Goal: Contribute content: Contribute content

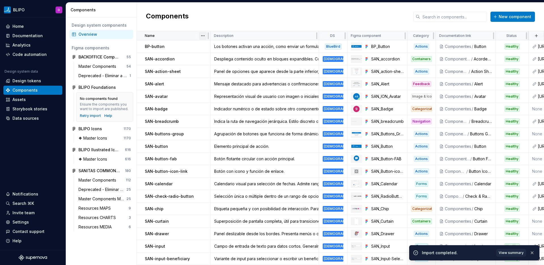
click at [202, 35] on html "BLIPO D Home Documentation Analytics Code automation Design system data Design …" at bounding box center [272, 132] width 544 height 265
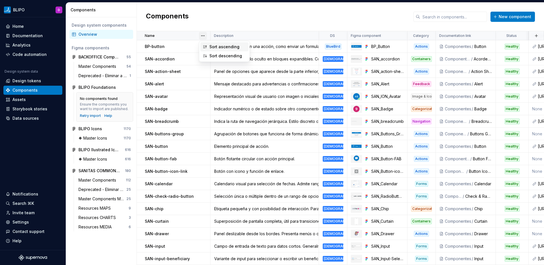
click at [209, 46] on div "Sort ascending" at bounding box center [227, 47] width 37 height 6
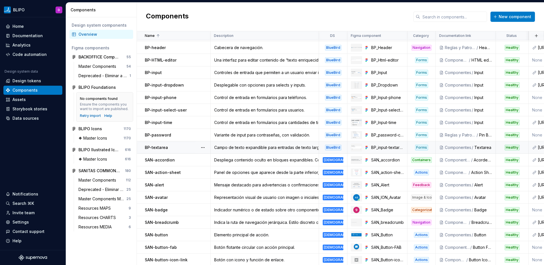
scroll to position [112, 0]
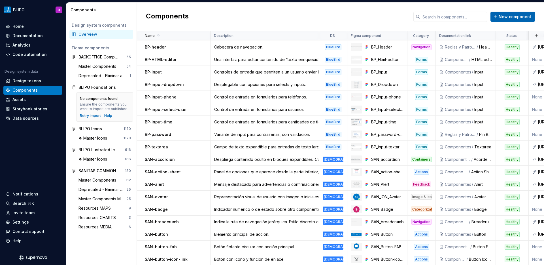
click at [517, 18] on span "New component" at bounding box center [515, 17] width 33 height 6
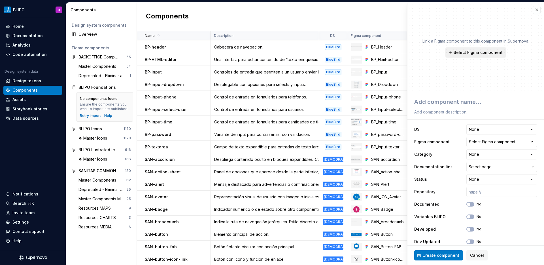
click at [473, 53] on span "Select Figma component" at bounding box center [478, 53] width 49 height 6
type textarea "*"
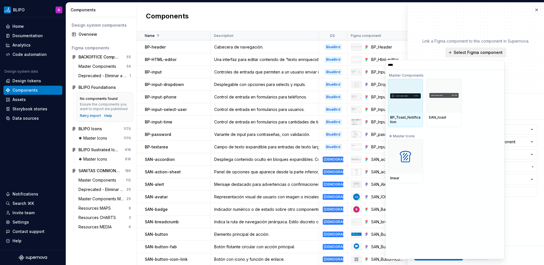
type input "*****"
click at [402, 108] on div at bounding box center [405, 96] width 35 height 34
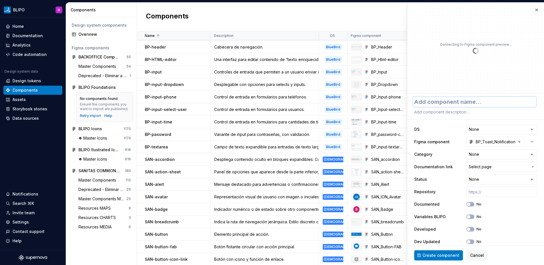
click at [453, 103] on textarea at bounding box center [474, 102] width 123 height 10
type textarea "*"
type textarea "B"
type textarea "*"
type textarea "BO"
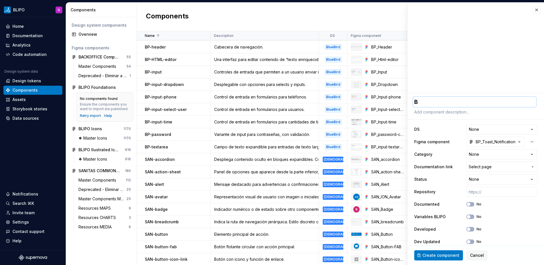
type textarea "*"
type textarea "B"
type textarea "*"
type textarea "BP"
type textarea "*"
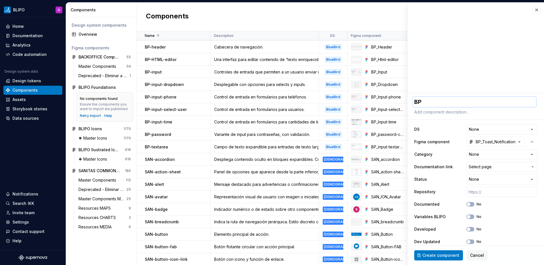
type textarea "BP-"
type textarea "*"
type textarea "BP-t"
type textarea "*"
type textarea "BP-to"
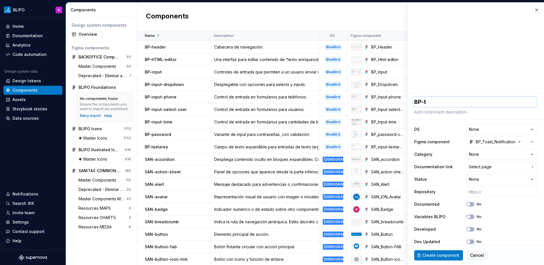
type textarea "*"
type textarea "BP-toa"
type textarea "*"
type textarea "BP-toas"
type textarea "*"
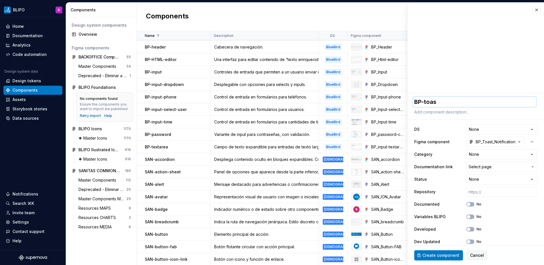
type textarea "BP-toast"
type textarea "*"
type textarea "BP-toast"
click at [422, 113] on textarea at bounding box center [474, 112] width 123 height 8
paste textarea "Notificación emergente temporal, aparece en esquinas."
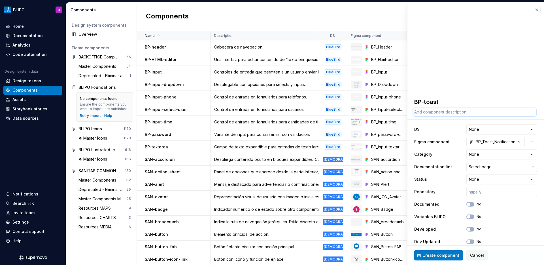
type textarea "Notificación emergente temporal, aparece en esquinas."
type textarea "*"
drag, startPoint x: 517, startPoint y: 113, endPoint x: 476, endPoint y: 113, distance: 40.8
click at [476, 113] on textarea "Notificación emergente temporal, aparece en esquinas." at bounding box center [474, 112] width 123 height 8
type textarea "Notificación emergente temporal."
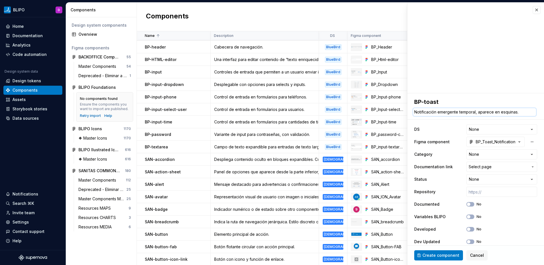
type textarea "*"
type textarea "Notificación emergente temporal."
click at [483, 127] on html "BLIPO D Home Documentation Analytics Code automation Design system data Design …" at bounding box center [272, 132] width 544 height 265
select select "**********"
type textarea "*"
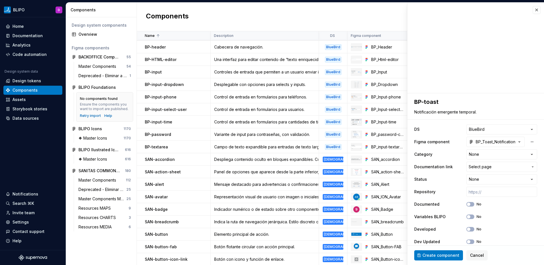
click at [485, 154] on html "BLIPO D Home Documentation Analytics Code automation Design system data Design …" at bounding box center [272, 132] width 544 height 265
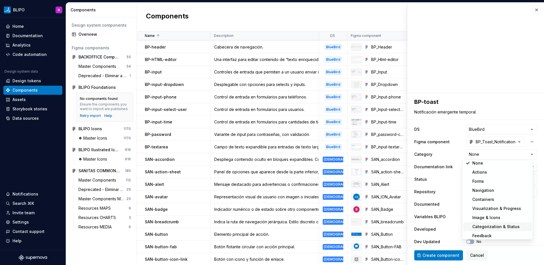
scroll to position [5, 0]
select select "**********"
type textarea "*"
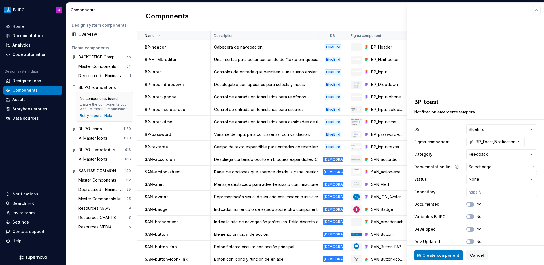
click at [489, 169] on span "Select page" at bounding box center [499, 167] width 60 height 6
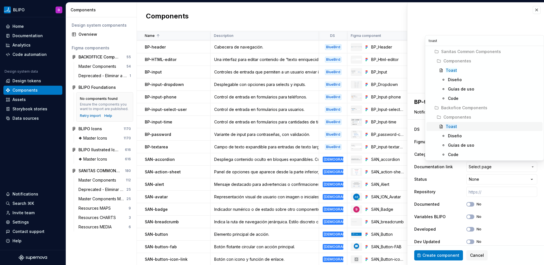
type input "toast"
click at [457, 126] on div "Toast" at bounding box center [493, 127] width 95 height 6
type textarea "*"
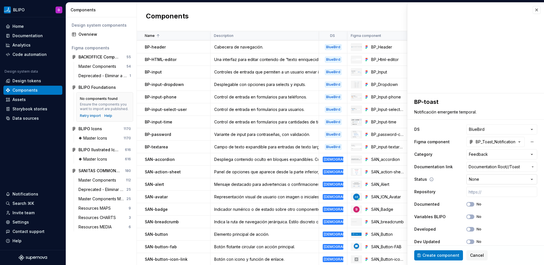
click at [500, 179] on html "BLIPO D Home Documentation Analytics Code automation Design system data Design …" at bounding box center [272, 132] width 544 height 265
select select "**********"
click at [496, 190] on input "text" at bounding box center [501, 191] width 71 height 10
paste input "[URL]"
type textarea "*"
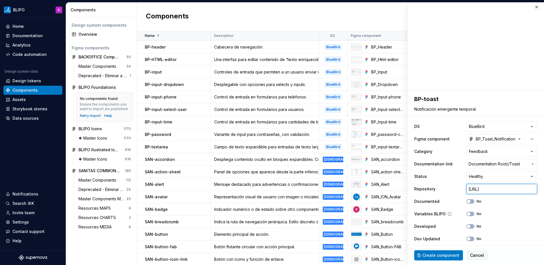
scroll to position [6, 0]
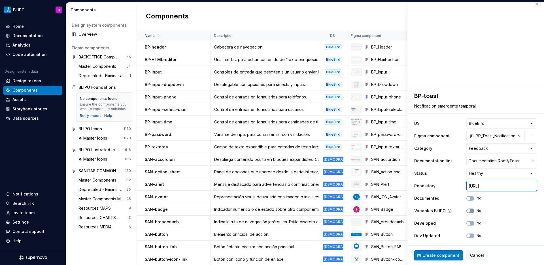
type input "[URL]"
click at [469, 210] on button "No" at bounding box center [470, 210] width 8 height 5
click at [467, 227] on div "Developed No" at bounding box center [475, 223] width 123 height 10
click at [467, 224] on button "No" at bounding box center [470, 223] width 8 height 5
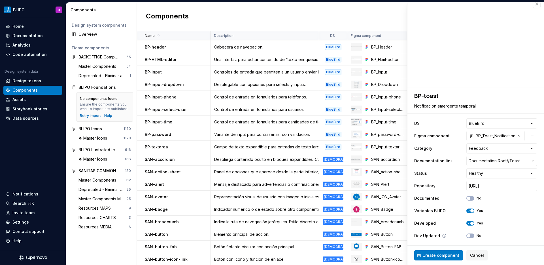
click at [466, 239] on div "Dev Updated No" at bounding box center [475, 235] width 123 height 10
click at [466, 235] on icon "button" at bounding box center [468, 235] width 5 height 3
click at [440, 254] on span "Create component" at bounding box center [441, 255] width 37 height 6
type textarea "*"
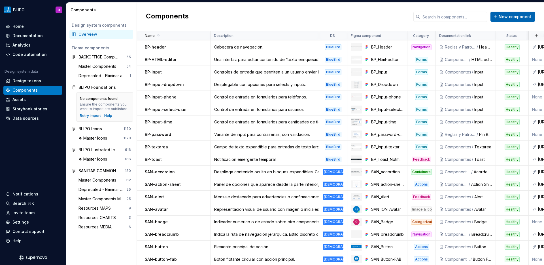
click at [525, 17] on span "New component" at bounding box center [515, 17] width 33 height 6
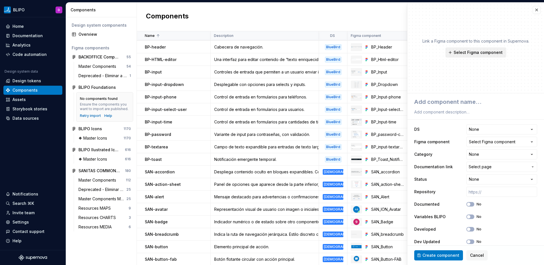
click at [470, 48] on button "Select Figma component" at bounding box center [475, 52] width 61 height 10
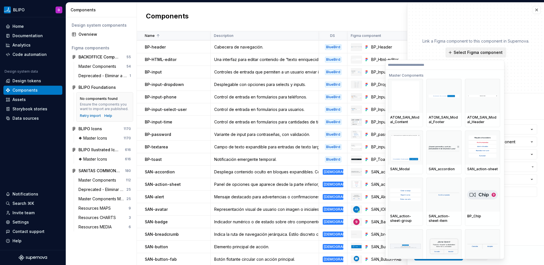
type textarea "*"
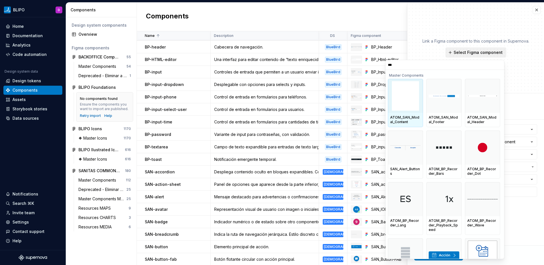
type input "****"
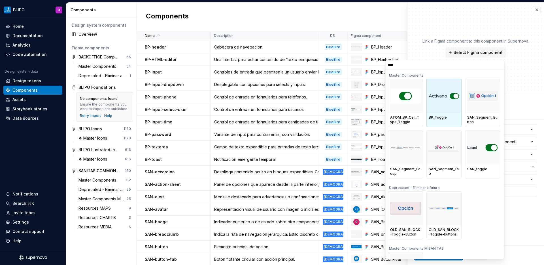
click at [451, 110] on div at bounding box center [444, 96] width 35 height 34
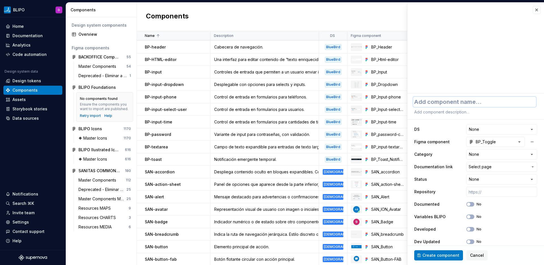
click at [449, 102] on textarea at bounding box center [474, 102] width 123 height 10
type textarea "*"
type textarea "B"
type textarea "*"
type textarea "BP"
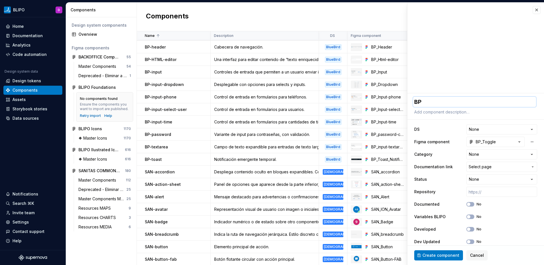
type textarea "*"
type textarea "BP-"
type textarea "*"
type textarea "BP-t"
type textarea "*"
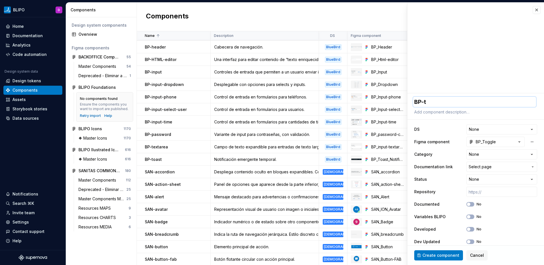
type textarea "BP-to"
type textarea "*"
type textarea "BP-tog"
type textarea "*"
type textarea "BP-togg"
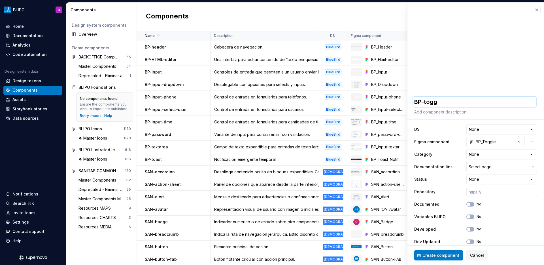
type textarea "*"
type textarea "BP-toggl"
type textarea "*"
type textarea "BP-toggle"
click at [439, 112] on textarea at bounding box center [474, 112] width 123 height 8
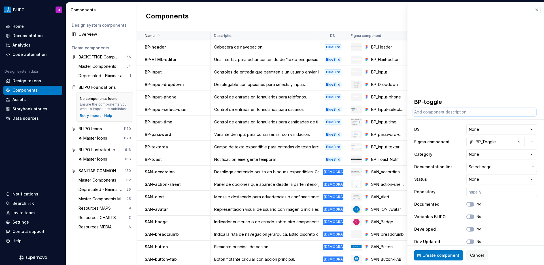
paste textarea "Switch binario para activar o desactivar opciones. Estilo compacto y claro en e…"
type textarea "*"
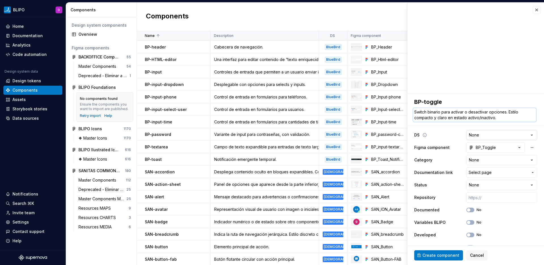
type textarea "Switch binario para activar o desactivar opciones. Estilo compacto y claro en e…"
click at [483, 136] on html "BLIPO D Home Documentation Analytics Code automation Design system data Design …" at bounding box center [272, 132] width 544 height 265
select select "**********"
type textarea "*"
click at [479, 164] on html "BLIPO D Home Documentation Analytics Code automation Design system data Design …" at bounding box center [272, 132] width 544 height 265
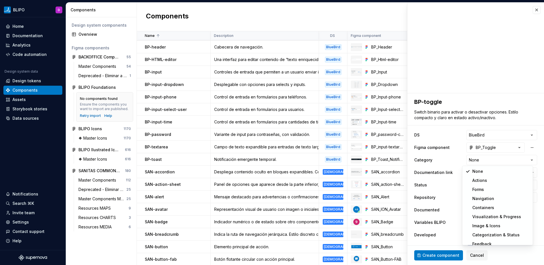
select select "**********"
type textarea "*"
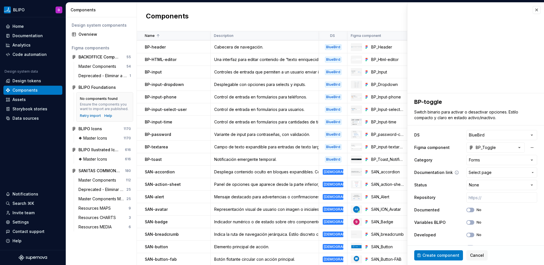
click at [483, 174] on span "Select page" at bounding box center [480, 172] width 23 height 6
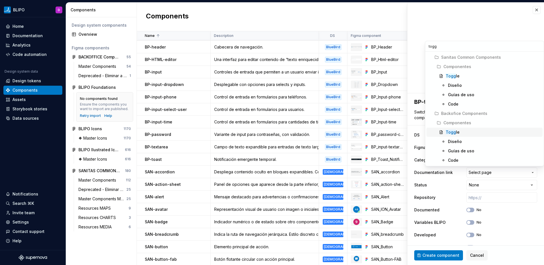
type input "togg"
click at [456, 133] on div "Togg le" at bounding box center [453, 132] width 14 height 6
type textarea "*"
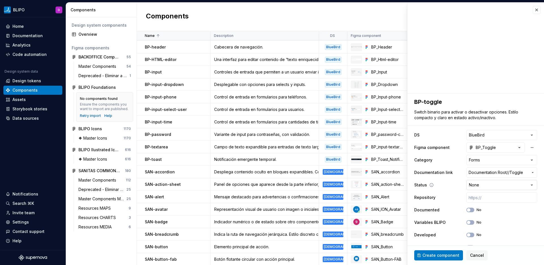
click at [485, 183] on html "BLIPO D Home Documentation Analytics Code automation Design system data Design …" at bounding box center [272, 132] width 544 height 265
select select "**********"
click at [478, 199] on input "text" at bounding box center [501, 197] width 71 height 10
click at [483, 199] on input "text" at bounding box center [501, 197] width 71 height 10
paste input "[URL]"
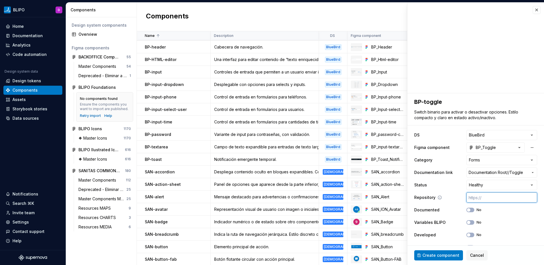
type textarea "*"
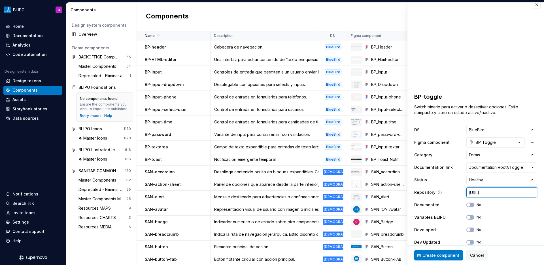
scroll to position [12, 0]
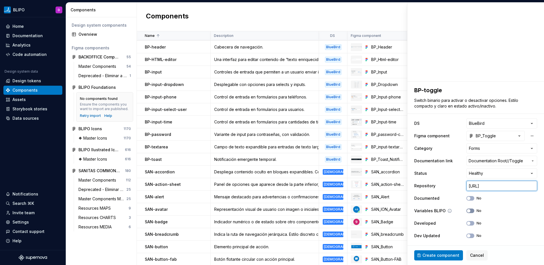
type input "[URL]"
click at [468, 209] on button "No" at bounding box center [470, 210] width 8 height 5
click at [466, 221] on button "No" at bounding box center [470, 223] width 8 height 5
click at [466, 236] on icon "button" at bounding box center [468, 235] width 5 height 3
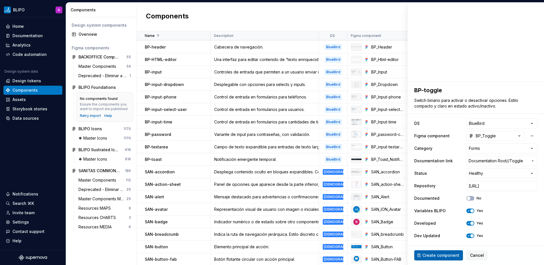
click at [444, 254] on span "Create component" at bounding box center [441, 255] width 37 height 6
type textarea "*"
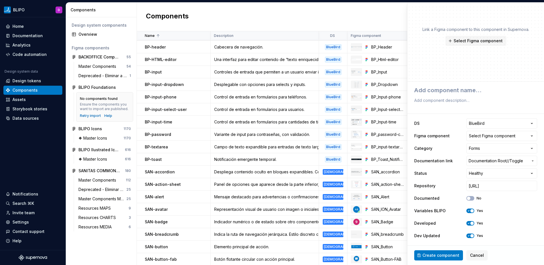
scroll to position [6, 0]
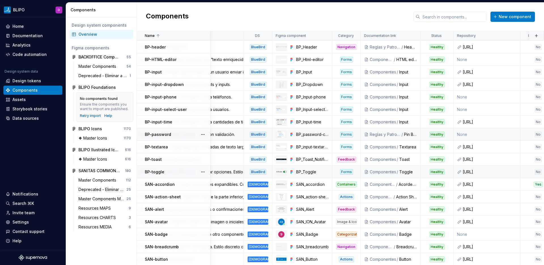
scroll to position [112, 0]
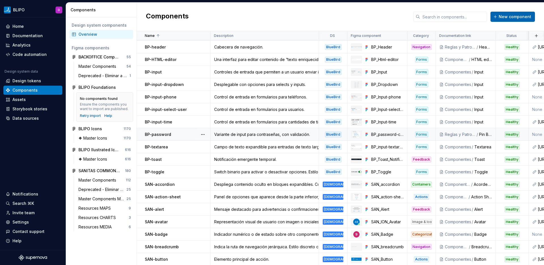
click at [501, 18] on span "New component" at bounding box center [515, 17] width 33 height 6
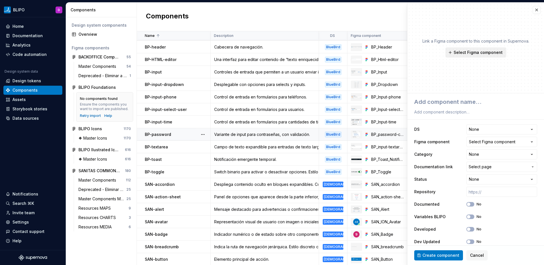
click at [490, 54] on span "Select Figma component" at bounding box center [478, 53] width 49 height 6
type textarea "*"
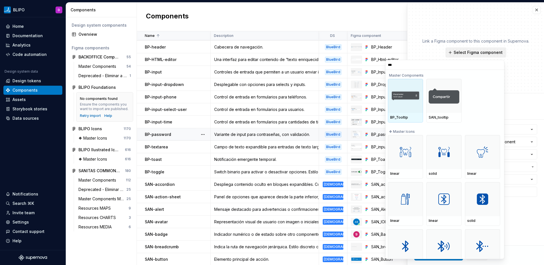
type input "****"
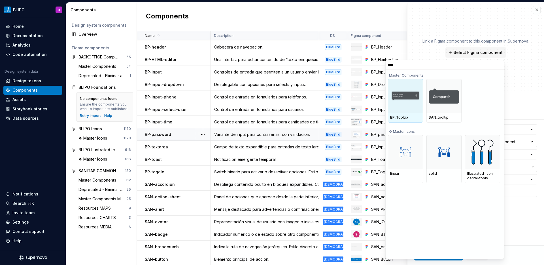
click at [404, 102] on div at bounding box center [405, 96] width 35 height 34
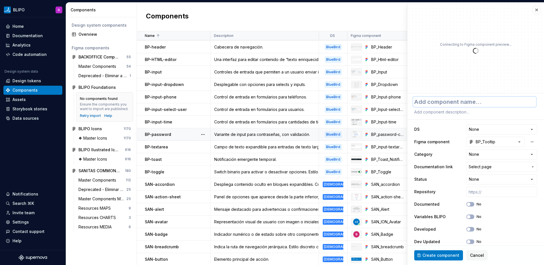
click at [442, 103] on textarea at bounding box center [474, 102] width 123 height 10
type textarea "*"
type textarea "B"
type textarea "*"
type textarea "BP"
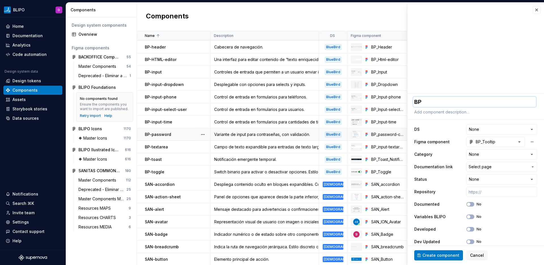
type textarea "*"
type textarea "BP-"
type textarea "*"
type textarea "BP-t"
type textarea "*"
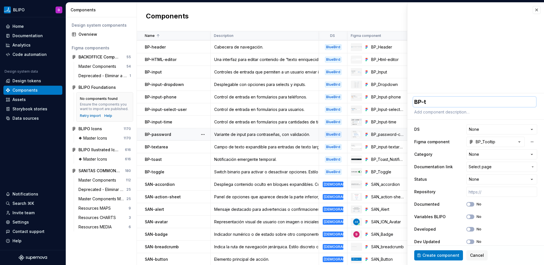
type textarea "BP-to"
type textarea "*"
type textarea "BP-too"
type textarea "*"
type textarea "BP-tool"
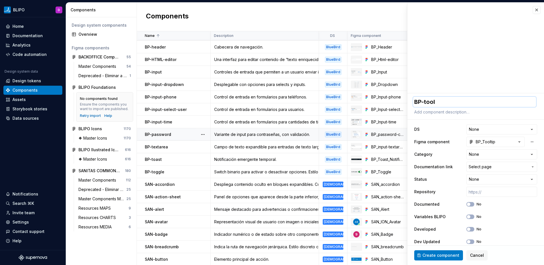
type textarea "*"
type textarea "BP-toolt"
type textarea "*"
type textarea "BP-toolti"
type textarea "*"
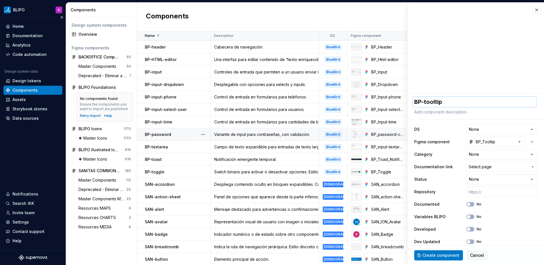
type textarea "BP-tooltip"
click at [446, 113] on textarea at bounding box center [474, 112] width 123 height 8
paste textarea "Mensaje flotante que aparece al pasar sobre un elemento. Compacto y claro."
type textarea "*"
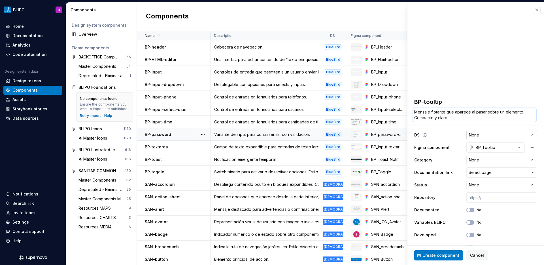
type textarea "Mensaje flotante que aparece al pasar sobre un elemento. Compacto y claro."
click at [491, 136] on html "BLIPO D Home Documentation Analytics Code automation Design system data Design …" at bounding box center [272, 132] width 544 height 265
select select "**********"
click at [475, 157] on html "BLIPO D Home Documentation Analytics Code automation Design system data Design …" at bounding box center [272, 132] width 544 height 265
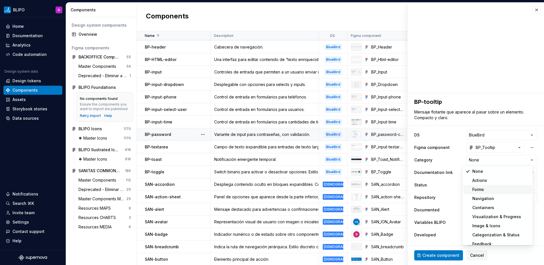
type textarea "*"
select select "**********"
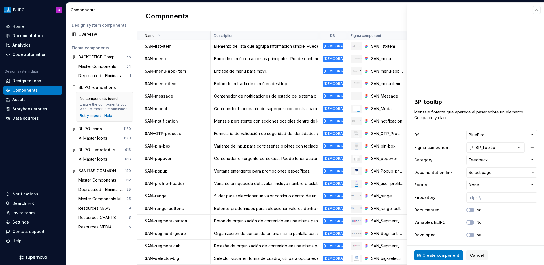
scroll to position [814, 0]
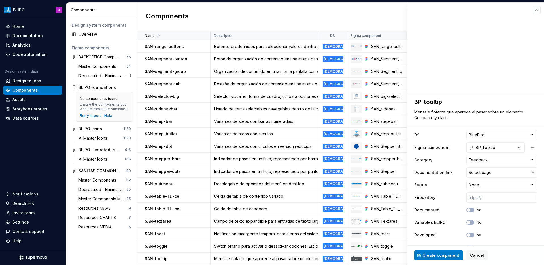
type textarea "*"
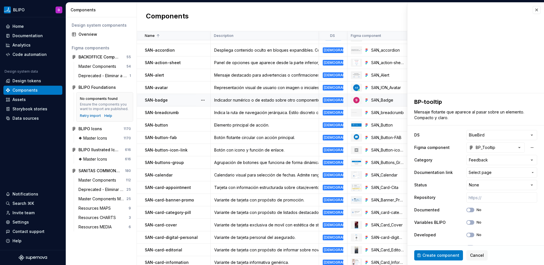
scroll to position [0, 0]
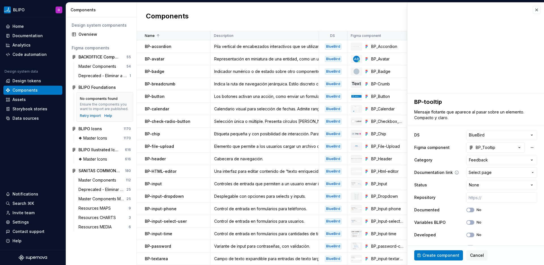
click at [500, 174] on span "Select page" at bounding box center [499, 172] width 60 height 6
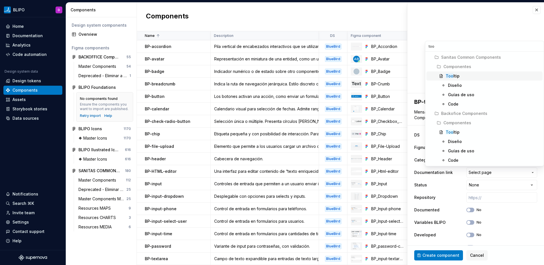
type input "tool"
click at [466, 130] on div "Tool tip" at bounding box center [493, 132] width 95 height 6
type textarea "*"
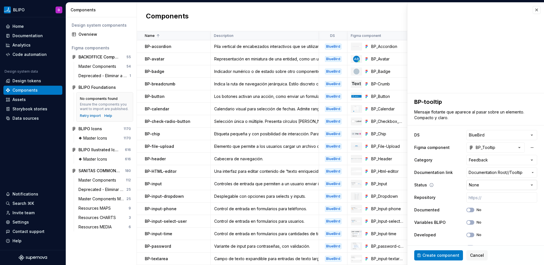
click at [483, 184] on html "BLIPO D Home Documentation Analytics Code automation Design system data Design …" at bounding box center [272, 132] width 544 height 265
select select "**********"
click at [486, 199] on input "text" at bounding box center [501, 197] width 71 height 10
paste input "[URL]"
type textarea "*"
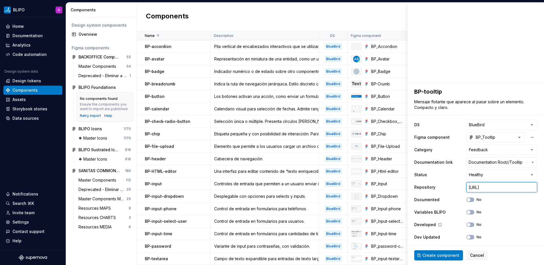
scroll to position [12, 0]
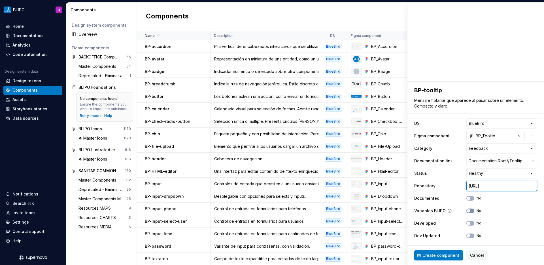
type input "[URL]"
click at [467, 210] on button "No" at bounding box center [470, 210] width 8 height 5
click at [467, 222] on button "No" at bounding box center [470, 223] width 8 height 5
click at [444, 257] on ul "Importing data — we'll tell you when it's done!" at bounding box center [474, 260] width 139 height 9
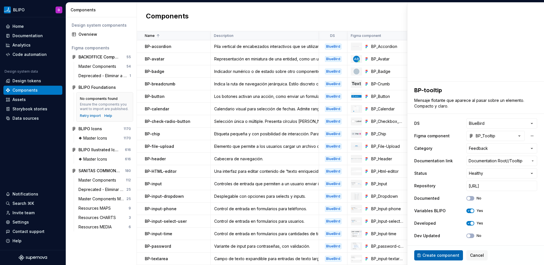
click at [444, 252] on span "Create component" at bounding box center [441, 255] width 37 height 6
type textarea "*"
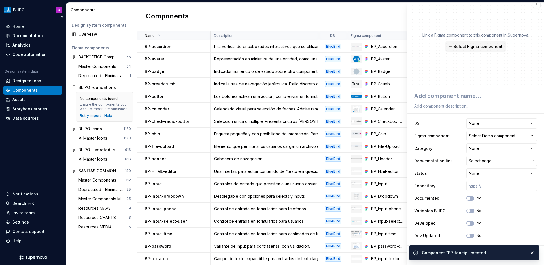
scroll to position [6, 0]
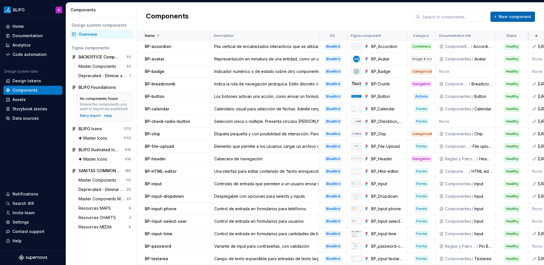
click at [518, 17] on span "New component" at bounding box center [515, 17] width 33 height 6
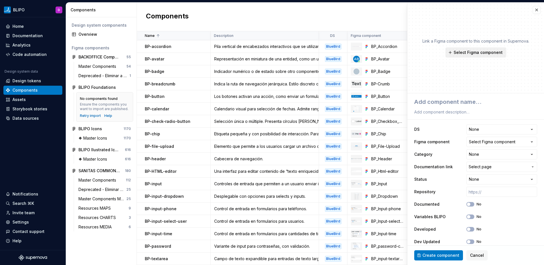
click at [491, 54] on span "Select Figma component" at bounding box center [478, 53] width 49 height 6
type textarea "*"
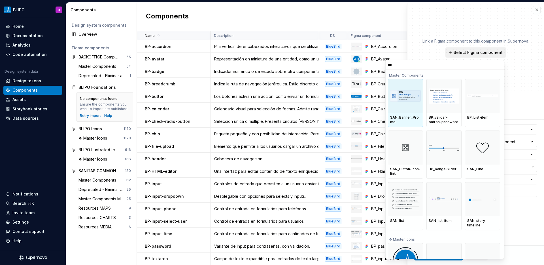
type input "****"
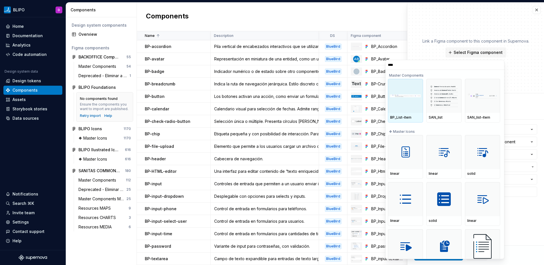
click at [400, 105] on div at bounding box center [405, 96] width 35 height 34
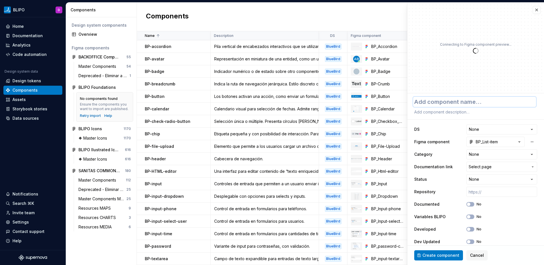
click at [458, 99] on textarea at bounding box center [474, 102] width 123 height 10
type textarea "*"
type textarea "B"
type textarea "*"
type textarea "BP"
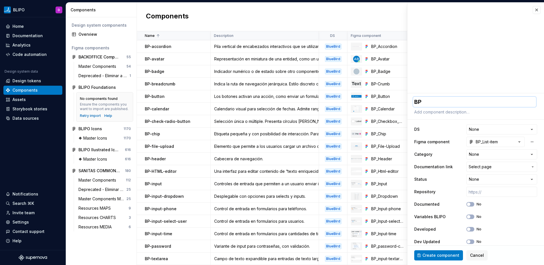
type textarea "*"
type textarea "BP-"
type textarea "*"
type textarea "BP-l"
type textarea "*"
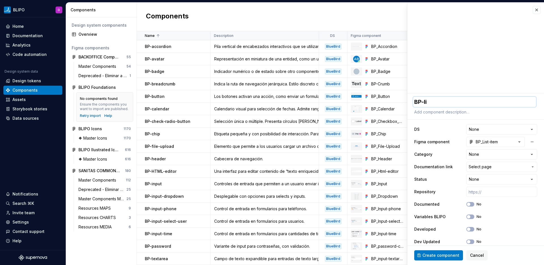
type textarea "BP-lis"
type textarea "*"
type textarea "BP-list"
type textarea "*"
type textarea "BP-list-"
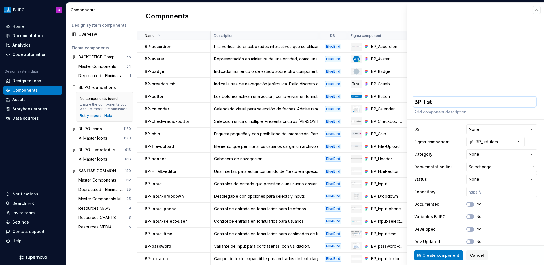
type textarea "*"
type textarea "BP-list-i"
type textarea "*"
type textarea "BP-list-it"
type textarea "*"
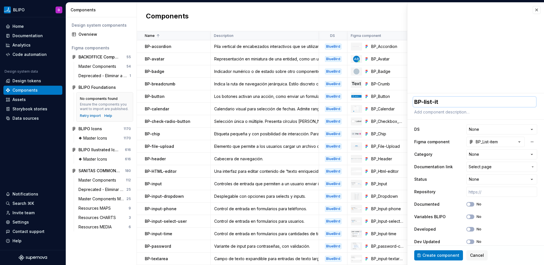
type textarea "BP-list-ite"
type textarea "*"
type textarea "BP-list-item"
click at [459, 113] on textarea at bounding box center [474, 112] width 123 height 8
paste textarea "Elemento de lista que agrupa información simple. Puede ser clicable."
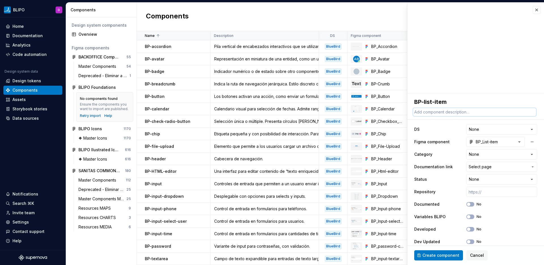
type textarea "*"
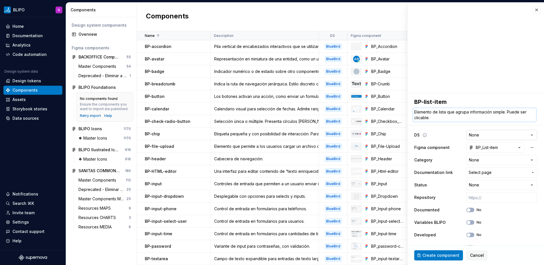
type textarea "Elemento de lista que agrupa información simple. Puede ser clicable."
click at [489, 132] on html "BLIPO D Home Documentation Analytics Code automation Design system data Design …" at bounding box center [272, 132] width 544 height 265
select select "**********"
type textarea "*"
click at [480, 161] on html "BLIPO D Home Documentation Analytics Code automation Design system data Design …" at bounding box center [272, 132] width 544 height 265
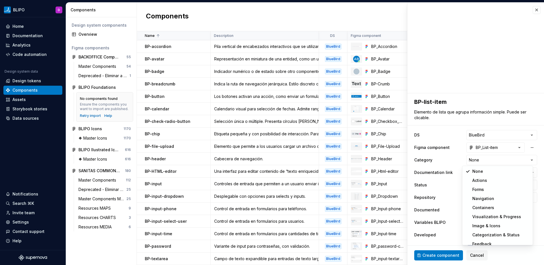
click at [190, 154] on html "BLIPO D Home Documentation Analytics Code automation Design system data Design …" at bounding box center [272, 132] width 544 height 265
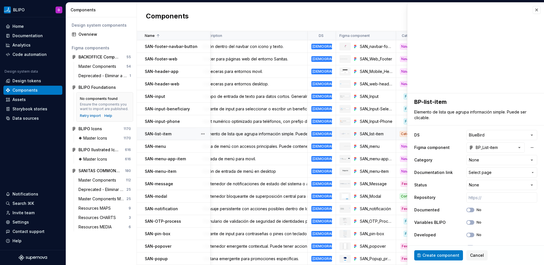
scroll to position [574, 0]
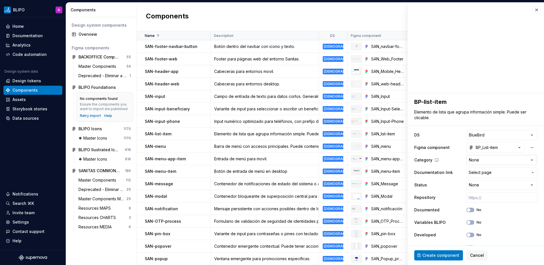
click at [510, 162] on html "BLIPO D Home Documentation Analytics Code automation Design system data Design …" at bounding box center [272, 132] width 544 height 265
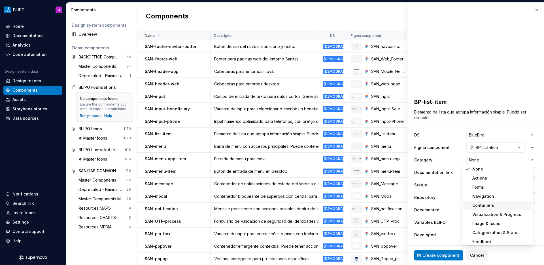
scroll to position [5, 0]
select select "**********"
type textarea "*"
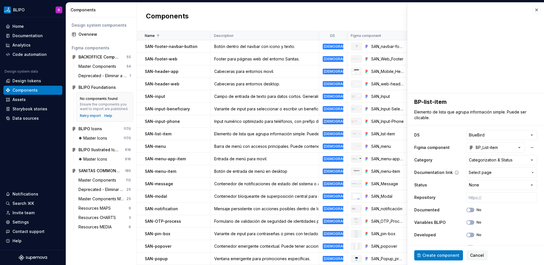
click at [513, 170] on span "Select page" at bounding box center [499, 172] width 60 height 6
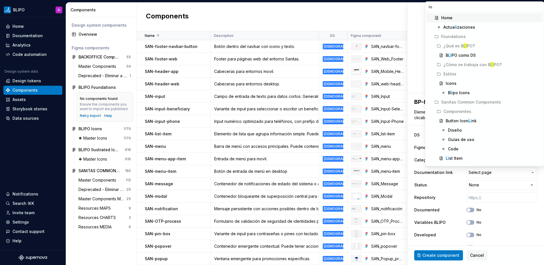
type input "list"
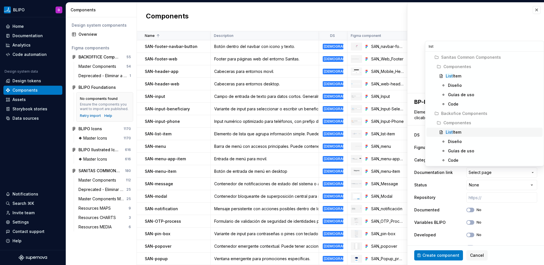
click at [468, 130] on div "List Item" at bounding box center [493, 132] width 95 height 6
type textarea "*"
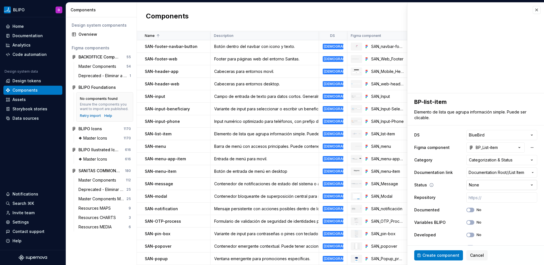
click at [493, 186] on html "BLIPO D Home Documentation Analytics Code automation Design system data Design …" at bounding box center [272, 132] width 544 height 265
select select "**********"
click at [467, 222] on button "No" at bounding box center [470, 222] width 8 height 5
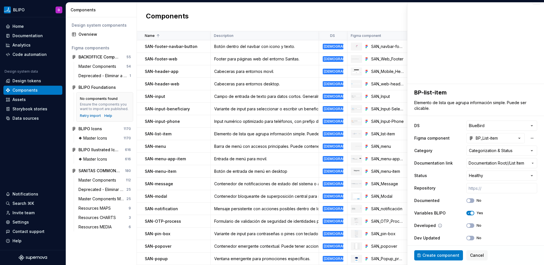
scroll to position [12, 0]
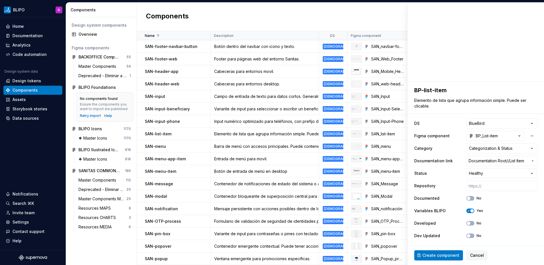
click at [454, 255] on span "Create component" at bounding box center [441, 255] width 37 height 6
type textarea "*"
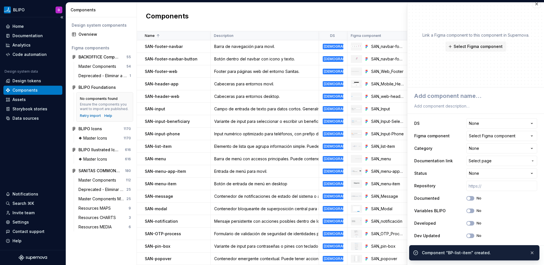
scroll to position [6, 0]
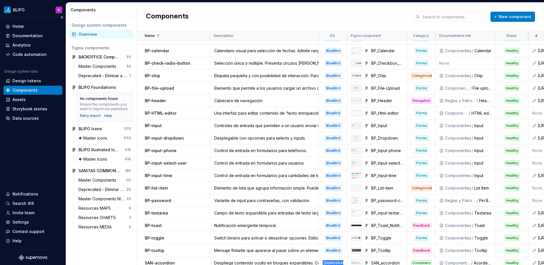
scroll to position [58, 0]
click at [507, 18] on span "New component" at bounding box center [515, 17] width 33 height 6
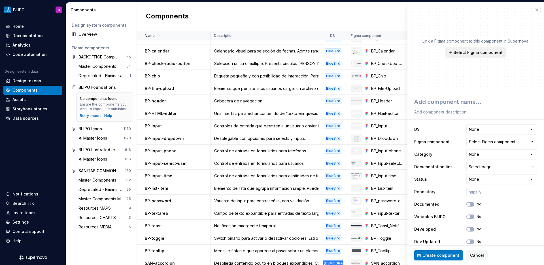
click at [476, 52] on span "Select Figma component" at bounding box center [478, 53] width 49 height 6
type textarea "*"
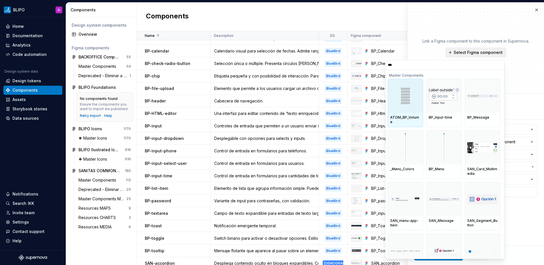
type input "****"
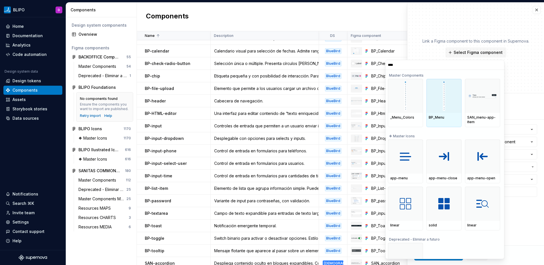
click at [453, 101] on div at bounding box center [444, 96] width 35 height 34
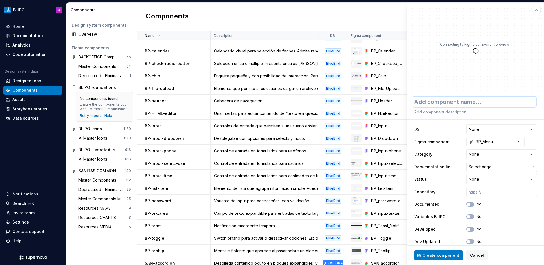
click at [452, 101] on textarea at bounding box center [474, 102] width 123 height 10
type textarea "*"
type textarea "B"
type textarea "*"
type textarea "BP"
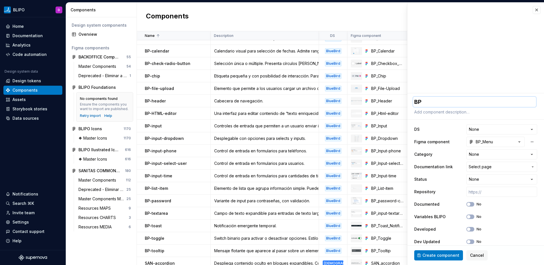
type textarea "*"
type textarea "BP-"
type textarea "*"
type textarea "BP-m"
type textarea "*"
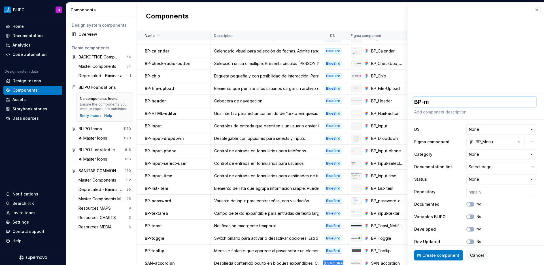
type textarea "BP-me"
type textarea "*"
type textarea "BP-men"
type textarea "*"
type textarea "BP-menu"
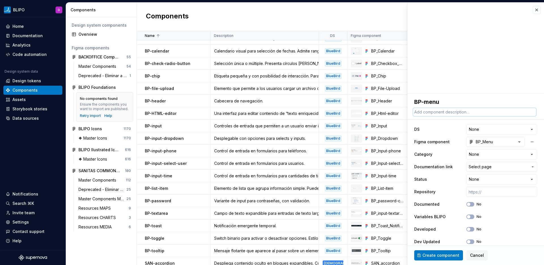
click at [453, 112] on textarea at bounding box center [474, 112] width 123 height 8
paste textarea "Barra de menú con accesos principales. Puede contener iconos y submenús."
type textarea "*"
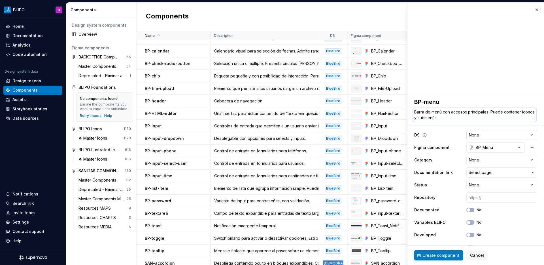
type textarea "Barra de menú con accesos principales. Puede contener iconos y submenús."
click at [492, 134] on html "BLIPO D Home Documentation Analytics Code automation Design system data Design …" at bounding box center [272, 132] width 544 height 265
select select "**********"
type textarea "*"
click at [487, 159] on html "BLIPO D Home Documentation Analytics Code automation Design system data Design …" at bounding box center [272, 132] width 544 height 265
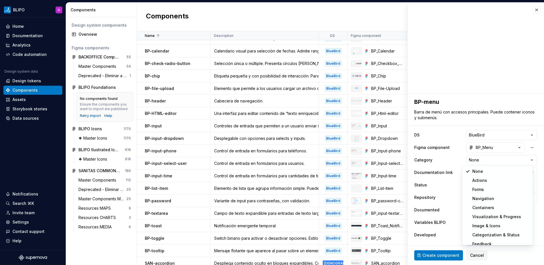
select select "**********"
type textarea "*"
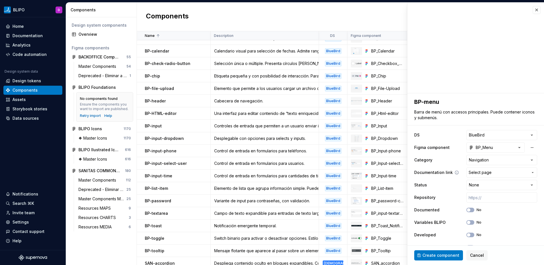
click at [480, 172] on span "Select page" at bounding box center [480, 172] width 23 height 6
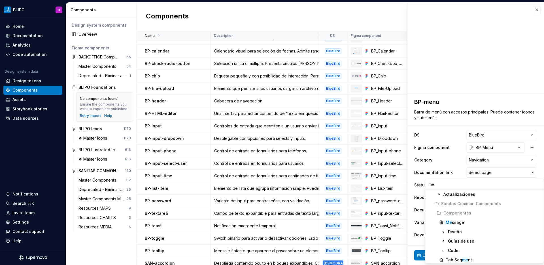
type input "m"
type input "nav"
click at [462, 258] on div "Nav bar" at bounding box center [493, 257] width 95 height 6
type textarea "*"
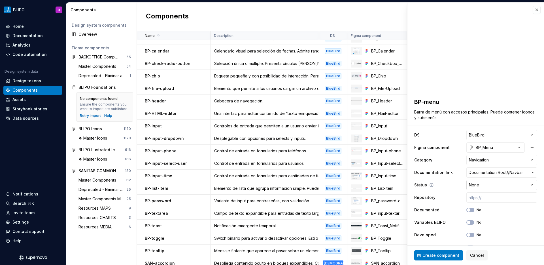
click at [490, 184] on html "BLIPO D Home Documentation Analytics Code automation Design system data Design …" at bounding box center [272, 132] width 544 height 265
select select "**********"
click at [482, 199] on input "text" at bounding box center [501, 197] width 71 height 10
paste input "[URL]"
type textarea "*"
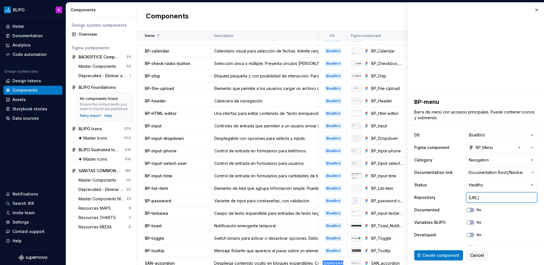
scroll to position [0, 172]
type input "[URL]"
click at [468, 222] on button "No" at bounding box center [470, 222] width 8 height 5
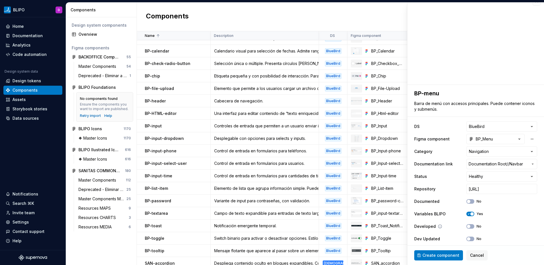
scroll to position [12, 0]
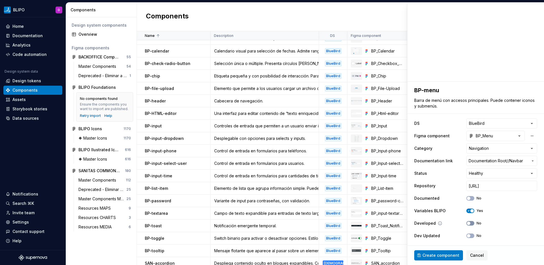
click at [467, 222] on span "button" at bounding box center [468, 222] width 3 height 3
click at [467, 235] on button "No" at bounding box center [470, 235] width 8 height 5
click at [449, 256] on ul "Importing data — we'll tell you when it's done!" at bounding box center [474, 260] width 139 height 9
click at [436, 256] on ul "Importing data — we'll tell you when it's done!" at bounding box center [474, 260] width 139 height 9
click at [510, 227] on div "Developed Yes" at bounding box center [475, 223] width 123 height 10
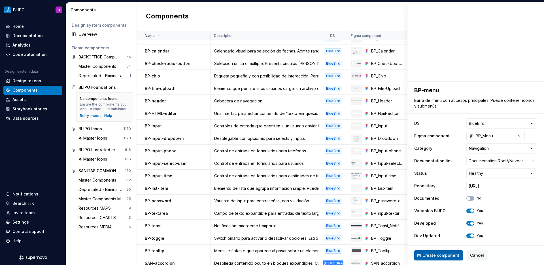
click at [428, 255] on span "Create component" at bounding box center [441, 255] width 37 height 6
click at [428, 255] on div "Create component Cancel" at bounding box center [476, 254] width 137 height 19
type textarea "*"
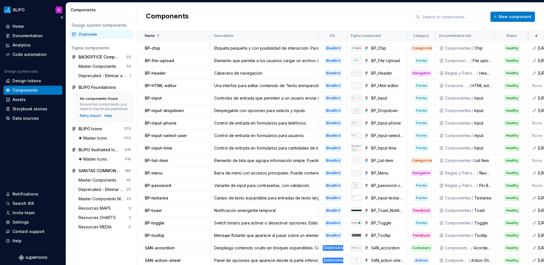
scroll to position [74, 0]
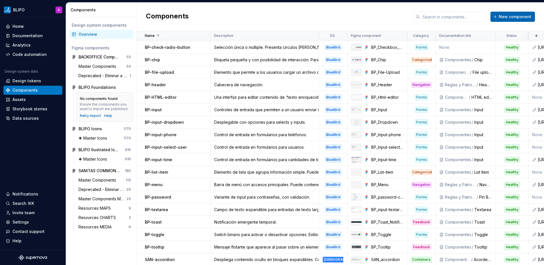
click at [511, 15] on span "New component" at bounding box center [515, 17] width 33 height 6
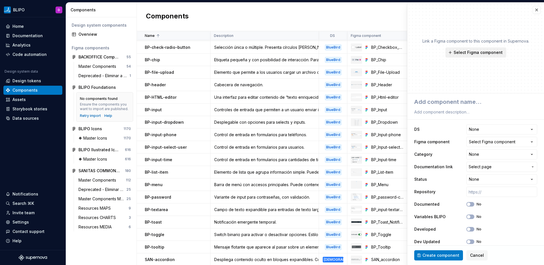
click at [468, 52] on span "Select Figma component" at bounding box center [478, 53] width 49 height 6
type textarea "*"
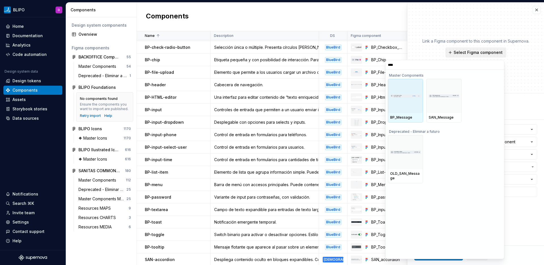
type input "*****"
click at [406, 107] on div at bounding box center [405, 96] width 35 height 34
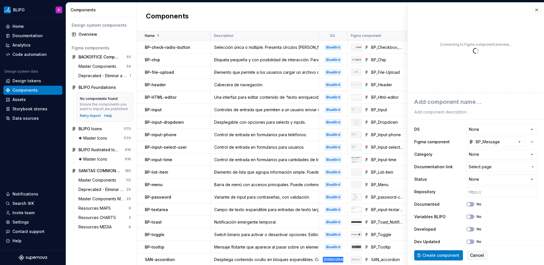
click at [470, 107] on div at bounding box center [475, 106] width 123 height 19
click at [469, 101] on textarea at bounding box center [474, 102] width 123 height 10
type textarea "*"
type textarea "B"
type textarea "*"
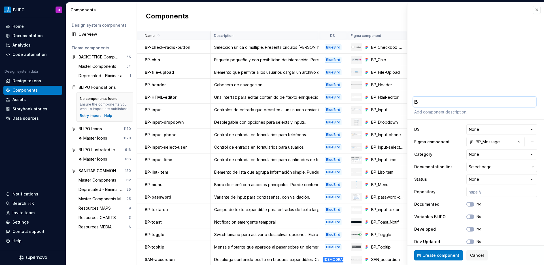
type textarea "BP"
type textarea "*"
type textarea "BP-"
type textarea "*"
type textarea "BP-m"
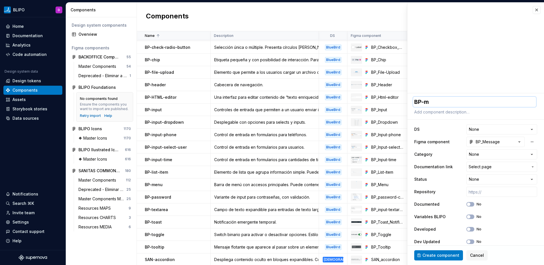
type textarea "*"
type textarea "BP-me"
type textarea "*"
type textarea "BP-mes"
type textarea "*"
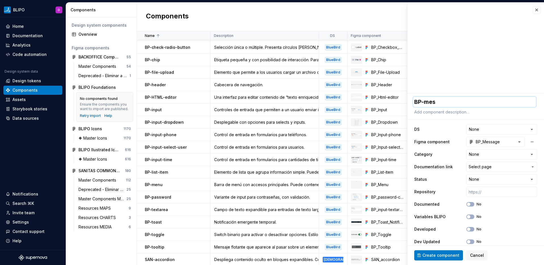
type textarea "BP-mess"
type textarea "*"
type textarea "BP-messa"
type textarea "*"
type textarea "BP-messag"
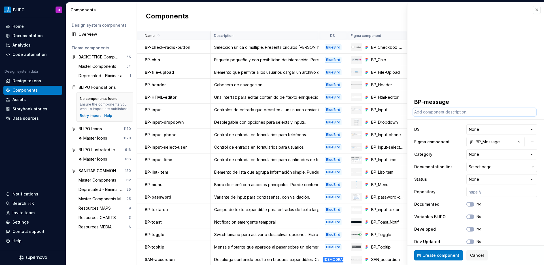
click at [445, 110] on textarea at bounding box center [474, 112] width 123 height 8
paste textarea "Componente de notificación simple. Texto corto con ícono de estado."
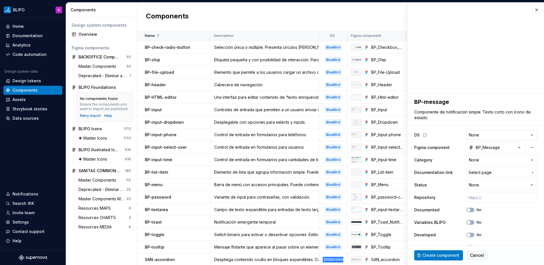
click at [489, 133] on html "BLIPO D Home Documentation Analytics Code automation Design system data Design …" at bounding box center [272, 132] width 544 height 265
click at [491, 158] on html "BLIPO D Home Documentation Analytics Code automation Design system data Design …" at bounding box center [272, 132] width 544 height 265
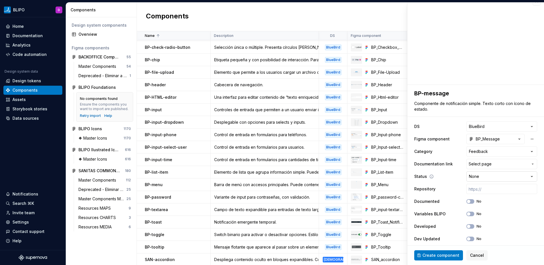
scroll to position [9, 0]
click at [482, 162] on span "Select page" at bounding box center [480, 163] width 23 height 6
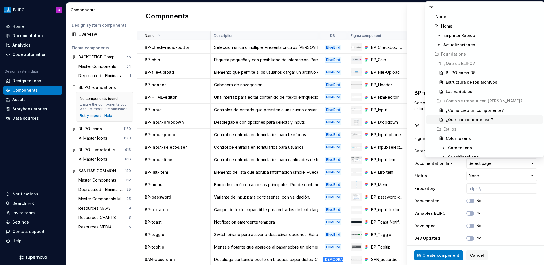
scroll to position [0, 0]
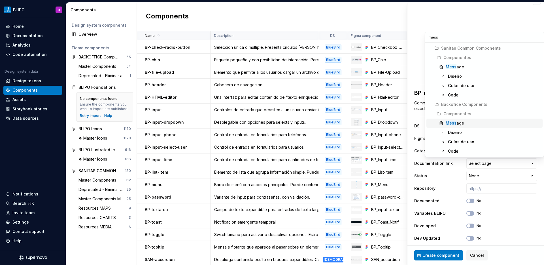
click at [462, 122] on div "Mess age" at bounding box center [455, 123] width 18 height 6
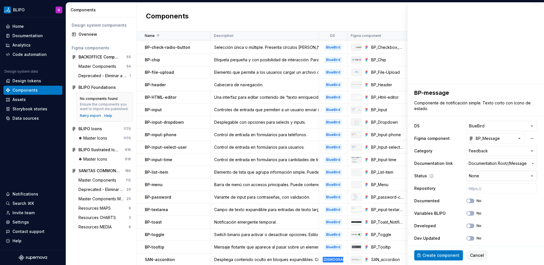
click at [496, 176] on html "BLIPO D Home Documentation Analytics Code automation Design system data Design …" at bounding box center [272, 132] width 544 height 265
click at [480, 189] on input "text" at bounding box center [501, 188] width 71 height 10
paste input "[URL]"
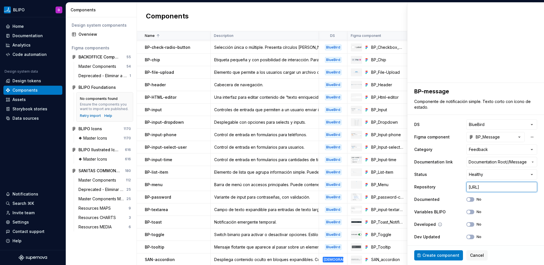
scroll to position [12, 0]
click at [466, 211] on icon "button" at bounding box center [468, 210] width 5 height 3
click at [466, 228] on div "**********" at bounding box center [475, 179] width 123 height 125
click at [467, 222] on button "No" at bounding box center [470, 223] width 8 height 5
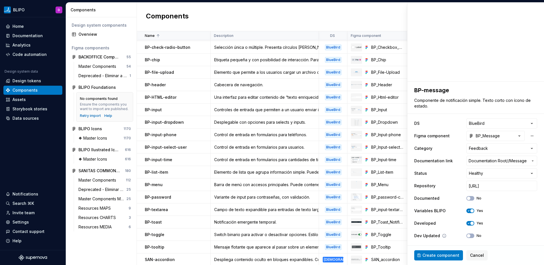
click at [466, 238] on div "Dev Updated No" at bounding box center [475, 235] width 123 height 10
click at [466, 233] on button "No" at bounding box center [470, 235] width 8 height 5
click at [441, 256] on ul "Importing data — we'll tell you when it's done!" at bounding box center [474, 260] width 139 height 9
click at [446, 254] on span "Create component" at bounding box center [441, 255] width 37 height 6
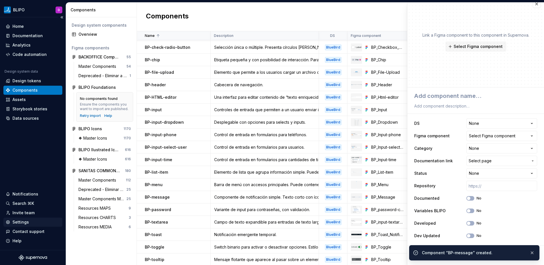
scroll to position [6, 0]
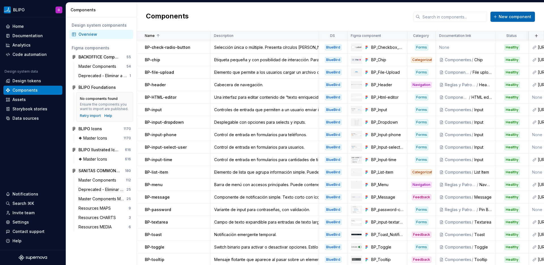
click at [508, 16] on span "New component" at bounding box center [515, 17] width 33 height 6
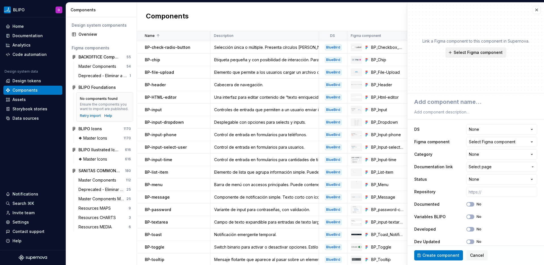
click at [492, 54] on span "Select Figma component" at bounding box center [478, 53] width 49 height 6
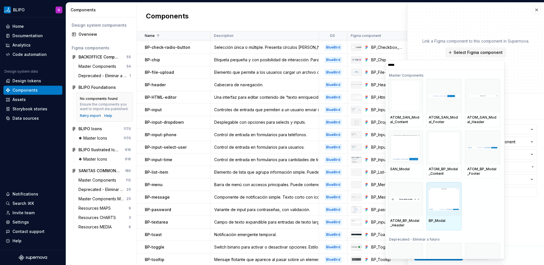
click at [436, 203] on img at bounding box center [444, 199] width 31 height 22
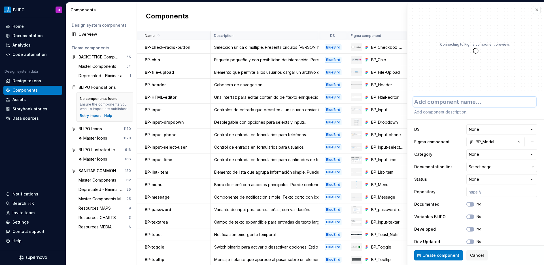
click at [461, 103] on textarea at bounding box center [474, 102] width 123 height 10
click at [455, 110] on textarea at bounding box center [474, 112] width 123 height 8
paste textarea "Superposición central para interacciones importantes. Fondo oscurecido y cierre…"
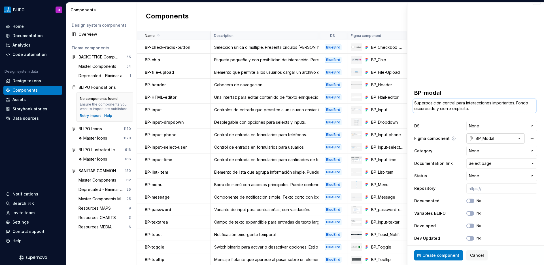
scroll to position [12, 0]
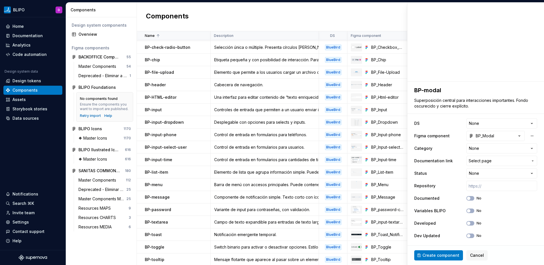
click at [483, 125] on html "BLIPO D Home Documentation Analytics Code automation Design system data Design …" at bounding box center [272, 132] width 544 height 265
click at [479, 152] on html "BLIPO D Home Documentation Analytics Code automation Design system data Design …" at bounding box center [272, 132] width 544 height 265
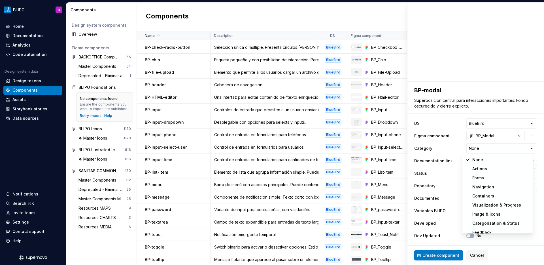
click at [468, 110] on html "BLIPO D Home Documentation Analytics Code automation Design system data Design …" at bounding box center [272, 132] width 544 height 265
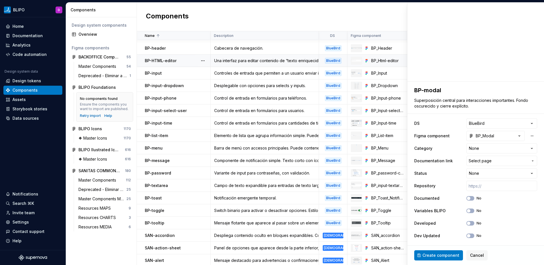
scroll to position [0, 0]
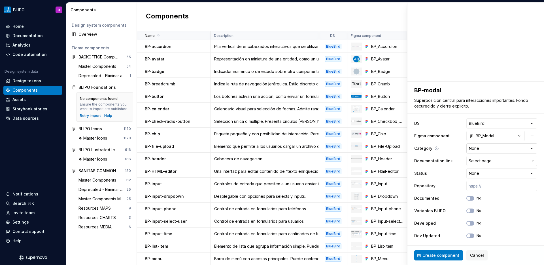
click at [494, 148] on html "BLIPO D Home Documentation Analytics Code automation Design system data Design …" at bounding box center [272, 132] width 544 height 265
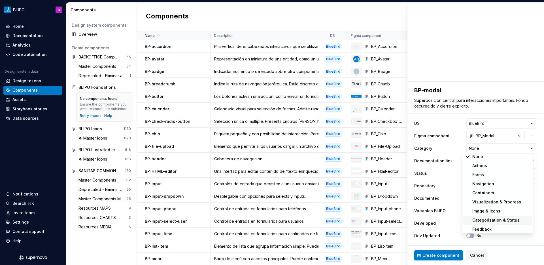
scroll to position [5, 0]
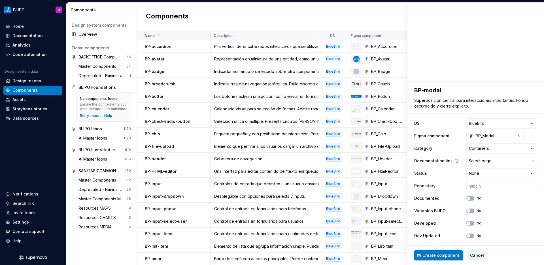
click at [484, 164] on button "Select page" at bounding box center [501, 161] width 71 height 10
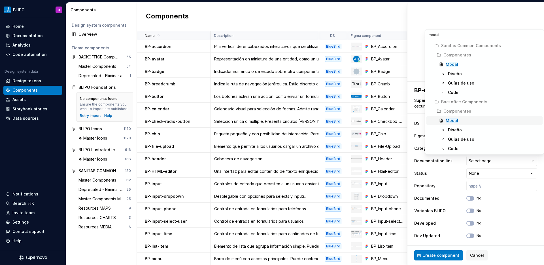
click at [448, 116] on span "Modal" at bounding box center [485, 120] width 116 height 9
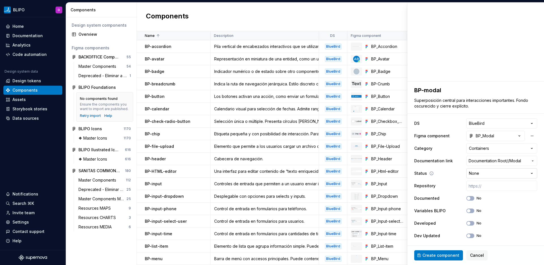
click at [498, 172] on html "BLIPO D Home Documentation Analytics Code automation Design system data Design …" at bounding box center [272, 132] width 544 height 265
click at [493, 186] on input "text" at bounding box center [501, 186] width 71 height 10
paste input "[URL]"
click at [467, 221] on button "No" at bounding box center [470, 223] width 8 height 5
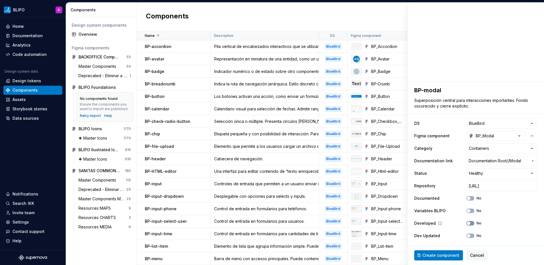
scroll to position [0, 0]
click at [467, 210] on button "No" at bounding box center [470, 210] width 8 height 5
click at [469, 236] on button "No" at bounding box center [470, 235] width 8 height 5
click at [451, 253] on span "Create component" at bounding box center [441, 255] width 37 height 6
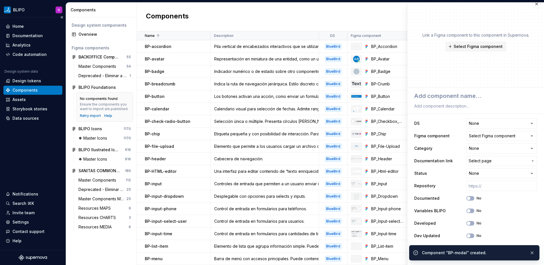
scroll to position [6, 0]
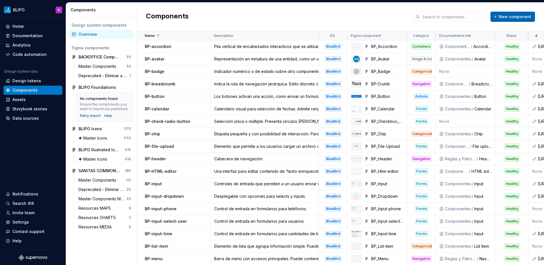
click at [504, 16] on span "New component" at bounding box center [515, 17] width 33 height 6
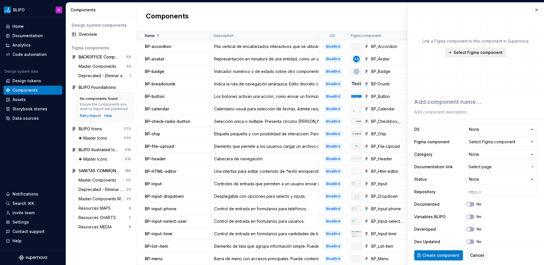
click at [489, 54] on span "Select Figma component" at bounding box center [478, 53] width 49 height 6
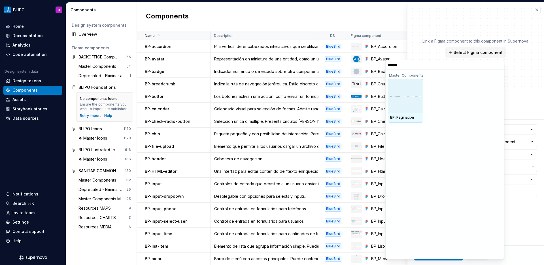
click at [400, 103] on div at bounding box center [405, 96] width 35 height 34
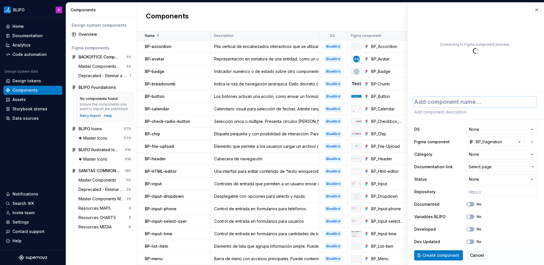
click at [455, 101] on textarea at bounding box center [474, 102] width 123 height 10
click at [459, 113] on textarea at bounding box center [474, 112] width 123 height 8
paste textarea "dividir la información en varias páginas en lugar de mostrarla toda en una sola…"
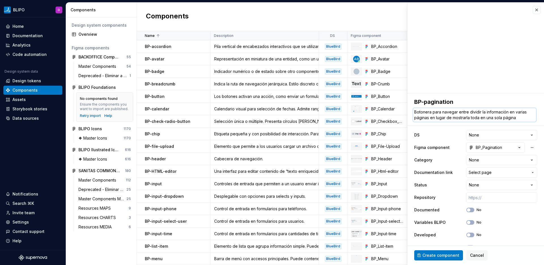
click at [474, 113] on textarea "Botonera para navegar entre dividir la información en varias páginas en lugar d…" at bounding box center [474, 115] width 123 height 14
click at [496, 111] on textarea "Botonera para navegar entre la información en varias páginas en lugar de mostra…" at bounding box center [474, 115] width 123 height 14
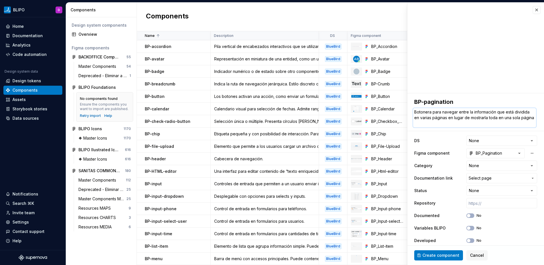
click at [482, 125] on textarea "Botonera para navegar entre la información que está dividida en varias páginas …" at bounding box center [474, 117] width 123 height 19
click at [477, 140] on html "BLIPO D Home Documentation Analytics Code automation Design system data Design …" at bounding box center [272, 132] width 544 height 265
click at [462, 123] on textarea "Botonera para navegar entre la información que está dividida en varias páginas …" at bounding box center [474, 117] width 123 height 19
click at [429, 123] on textarea "Botonera para navegar entre la información que está dividida en varias páginas …" at bounding box center [474, 117] width 123 height 19
click at [427, 124] on textarea "Botonera para navegar entre la información que está dividida en varias páginas …" at bounding box center [474, 117] width 123 height 19
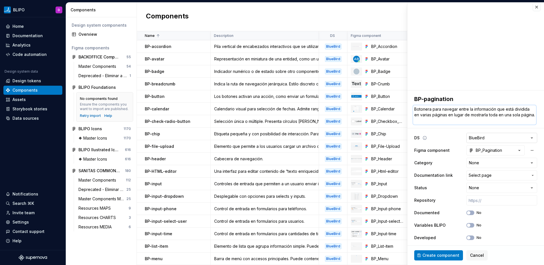
scroll to position [17, 0]
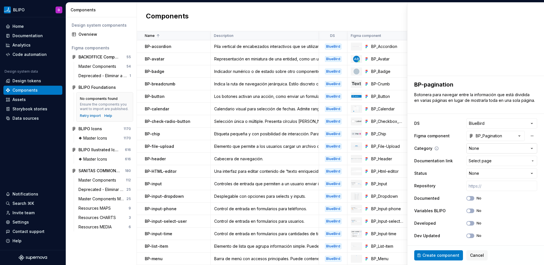
click at [491, 149] on html "BLIPO D Home Documentation Analytics Code automation Design system data Design …" at bounding box center [272, 132] width 544 height 265
click at [478, 159] on span "Select page" at bounding box center [480, 161] width 23 height 6
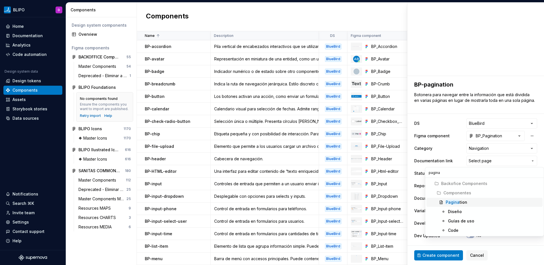
click at [458, 203] on div "Pagina tion" at bounding box center [457, 202] width 22 height 6
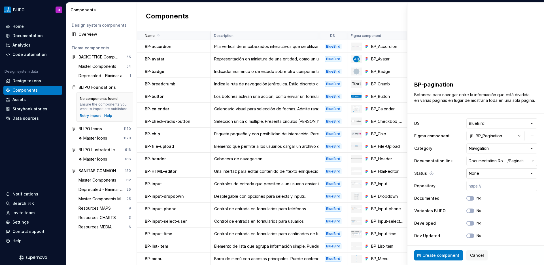
click at [489, 174] on html "BLIPO D Home Documentation Analytics Code automation Design system data Design …" at bounding box center [272, 132] width 544 height 265
click at [504, 184] on input "text" at bounding box center [501, 186] width 71 height 10
paste input "[URL]"
drag, startPoint x: 466, startPoint y: 209, endPoint x: 465, endPoint y: 217, distance: 7.2
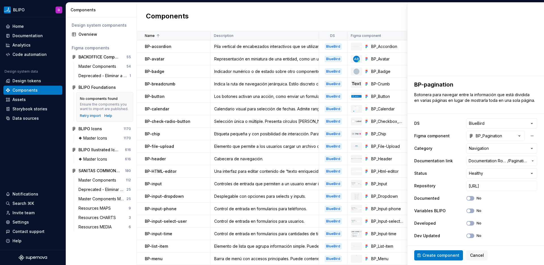
click at [466, 210] on icon "button" at bounding box center [468, 210] width 5 height 3
click at [467, 223] on span "button" at bounding box center [468, 222] width 3 height 3
click at [468, 236] on button "No" at bounding box center [470, 235] width 8 height 5
click at [453, 256] on ul "Importing data — we'll tell you when it's done!" at bounding box center [474, 260] width 139 height 9
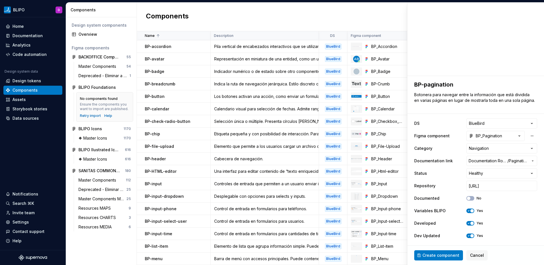
click at [456, 257] on ul "Importing data — we'll tell you when it's done!" at bounding box center [474, 260] width 139 height 9
click at [445, 257] on ul "Importing data — we'll tell you when it's done!" at bounding box center [474, 260] width 139 height 9
click at [436, 255] on span "Create component" at bounding box center [441, 255] width 37 height 6
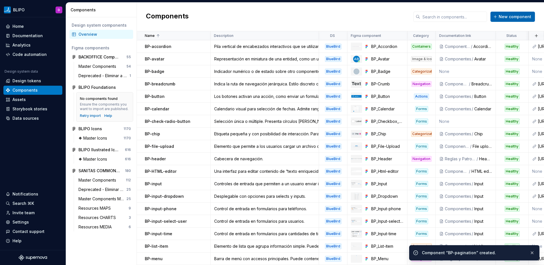
click at [512, 15] on span "New component" at bounding box center [515, 17] width 33 height 6
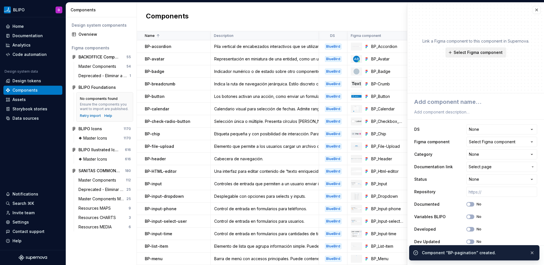
click at [492, 52] on span "Select Figma component" at bounding box center [478, 53] width 49 height 6
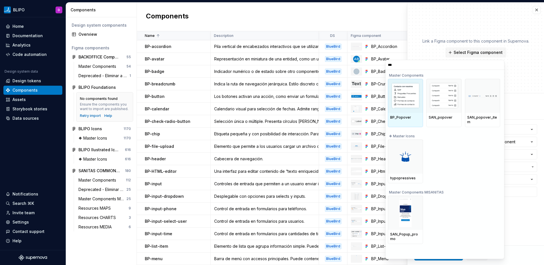
click at [400, 114] on div "BP_Popover" at bounding box center [405, 118] width 35 height 10
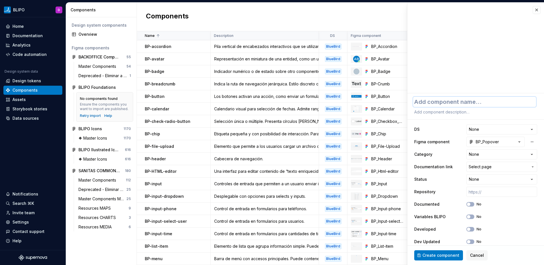
click at [444, 102] on textarea at bounding box center [474, 102] width 123 height 10
click at [476, 192] on input "text" at bounding box center [501, 191] width 71 height 10
click at [451, 112] on textarea at bounding box center [474, 112] width 123 height 8
paste textarea "Contenedor emergente contextual. Puede tener acciones y más contenido."
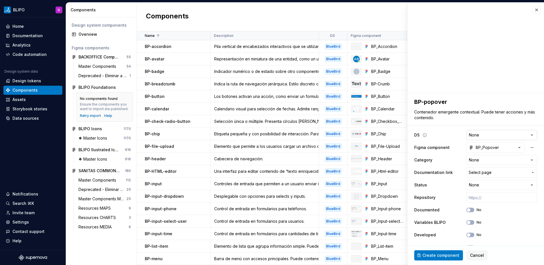
click at [484, 135] on html "BLIPO D Home Documentation Analytics Code automation Design system data Design …" at bounding box center [272, 132] width 544 height 265
click at [483, 158] on html "BLIPO D Home Documentation Analytics Code automation Design system data Design …" at bounding box center [272, 132] width 544 height 265
click at [509, 174] on span "Select page" at bounding box center [499, 172] width 60 height 6
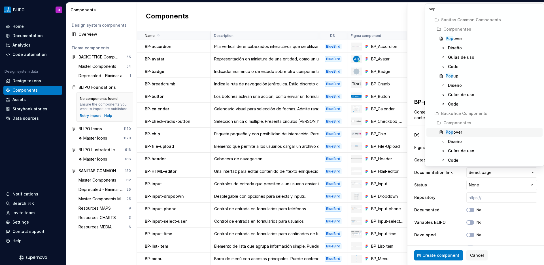
click at [462, 131] on div "Pop over" at bounding box center [493, 132] width 95 height 6
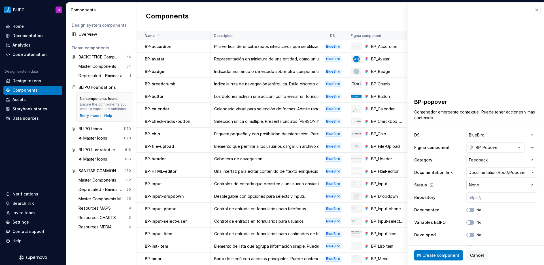
click at [497, 181] on html "BLIPO D Home Documentation Analytics Code automation Design system data Design …" at bounding box center [272, 132] width 544 height 265
click at [468, 224] on button "No" at bounding box center [470, 222] width 8 height 5
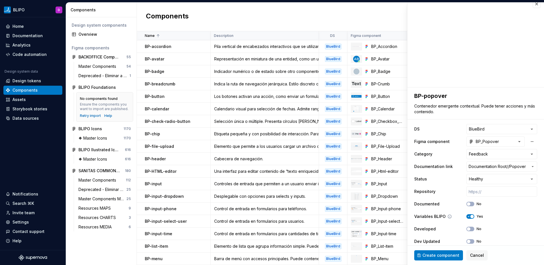
scroll to position [12, 0]
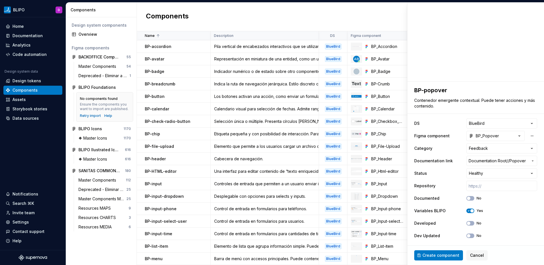
click at [448, 255] on span "Create component" at bounding box center [441, 255] width 37 height 6
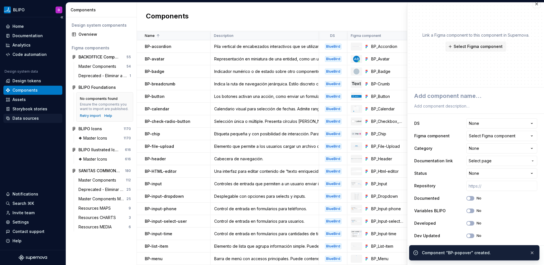
scroll to position [6, 0]
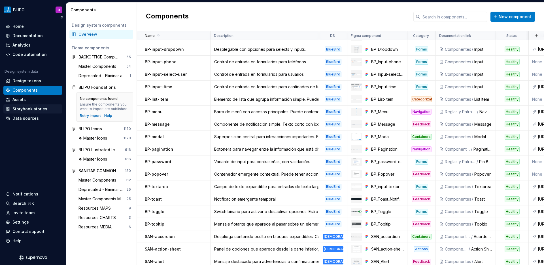
scroll to position [147, 0]
click at [512, 17] on span "New component" at bounding box center [515, 17] width 33 height 6
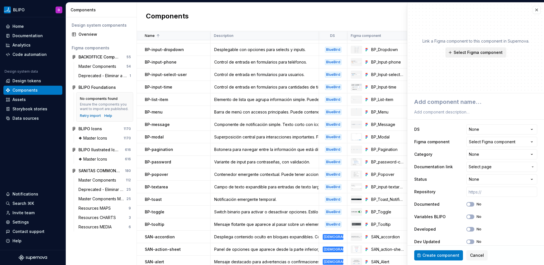
click at [490, 56] on button "Select Figma component" at bounding box center [475, 52] width 61 height 10
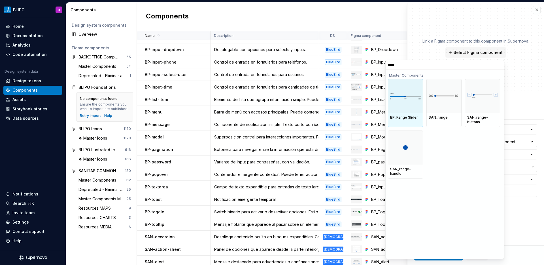
click at [405, 104] on div at bounding box center [405, 96] width 35 height 34
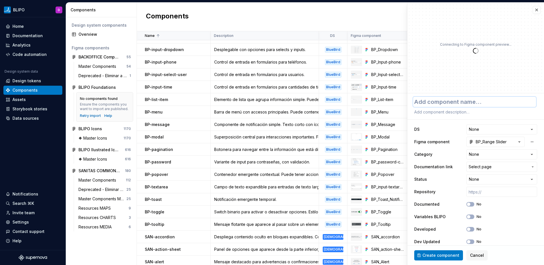
click at [443, 100] on textarea at bounding box center [474, 102] width 123 height 10
click at [444, 114] on textarea at bounding box center [474, 112] width 123 height 8
paste textarea "Un control de formulario para elegir un valor dentro de un rango de valores pre…"
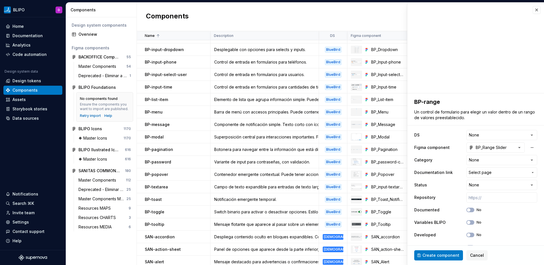
click at [498, 137] on html "BLIPO D Home Documentation Analytics Code automation Design system data Design …" at bounding box center [272, 132] width 544 height 265
click at [487, 160] on html "BLIPO D Home Documentation Analytics Code automation Design system data Design …" at bounding box center [272, 132] width 544 height 265
click at [489, 172] on span "Select page" at bounding box center [499, 172] width 60 height 6
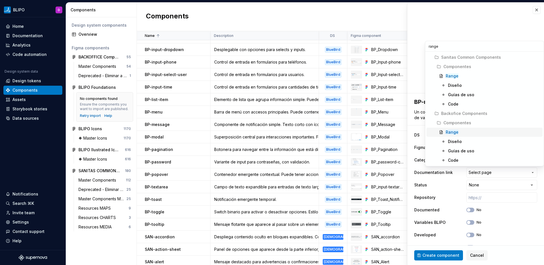
click at [458, 133] on div "Range" at bounding box center [493, 132] width 95 height 6
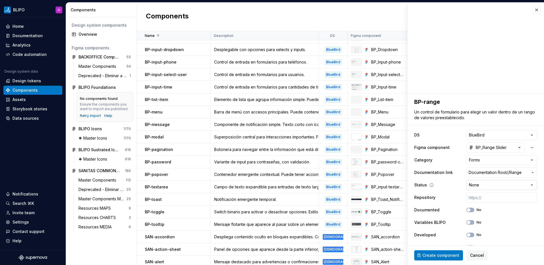
click at [486, 185] on html "BLIPO D Home Documentation Analytics Code automation Design system data Design …" at bounding box center [272, 132] width 544 height 265
click at [483, 197] on input "text" at bounding box center [501, 197] width 71 height 10
paste input "[URL]"
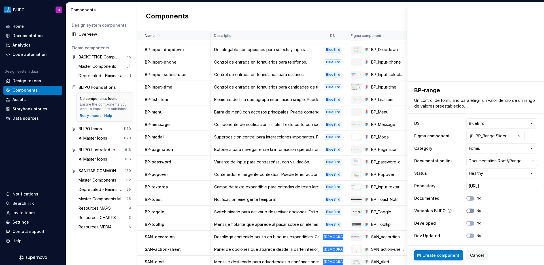
click at [467, 212] on span "button" at bounding box center [468, 210] width 3 height 3
click at [467, 222] on button "No" at bounding box center [470, 223] width 8 height 5
click at [466, 237] on button "No" at bounding box center [470, 235] width 8 height 5
click at [446, 260] on ul "Importing data — we'll tell you when it's done!" at bounding box center [474, 260] width 139 height 9
click at [446, 257] on ul "Importing data — we'll tell you when it's done!" at bounding box center [474, 260] width 139 height 9
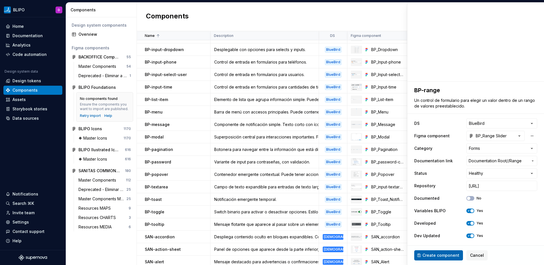
click at [442, 253] on span "Create component" at bounding box center [441, 255] width 37 height 6
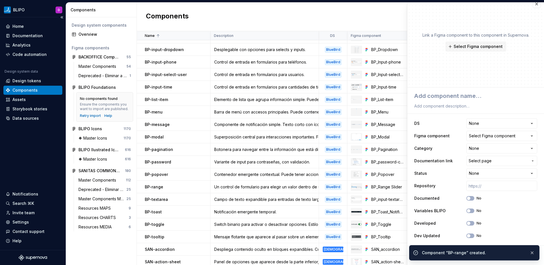
scroll to position [6, 0]
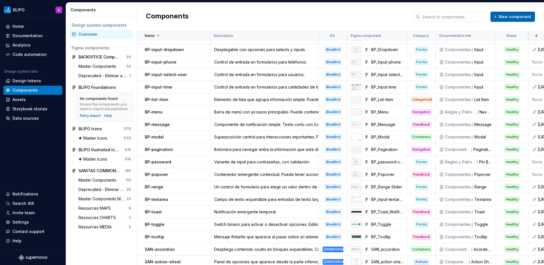
click at [506, 17] on span "New component" at bounding box center [515, 17] width 33 height 6
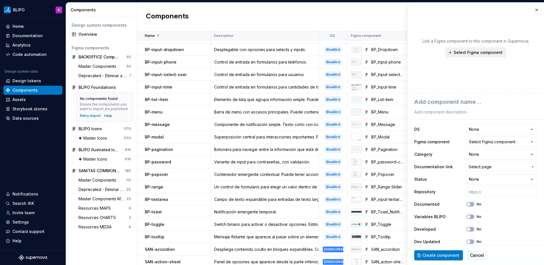
click at [493, 50] on span "Select Figma component" at bounding box center [478, 53] width 49 height 6
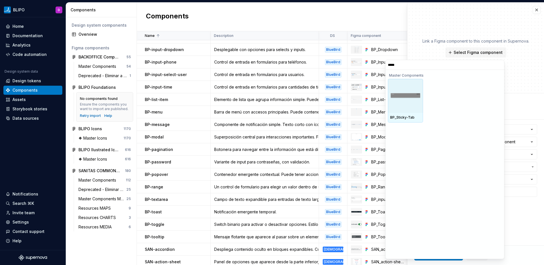
click at [405, 94] on img at bounding box center [405, 96] width 31 height 6
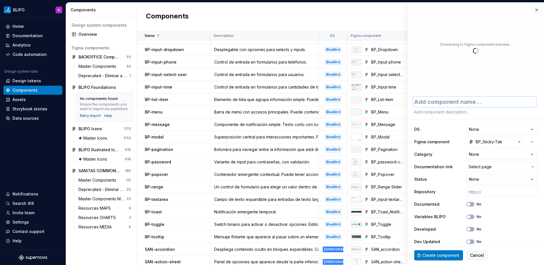
click at [447, 101] on textarea at bounding box center [474, 102] width 123 height 10
click at [454, 114] on textarea at bounding box center [474, 112] width 123 height 8
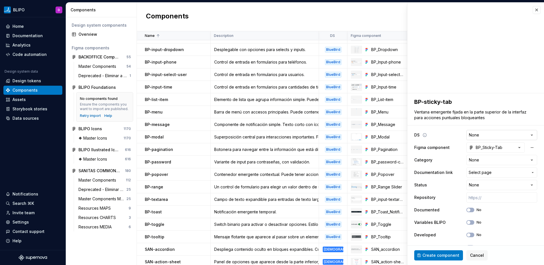
click at [514, 134] on html "BLIPO D Home Documentation Analytics Code automation Design system data Design …" at bounding box center [272, 132] width 544 height 265
click at [501, 159] on html "BLIPO D Home Documentation Analytics Code automation Design system data Design …" at bounding box center [272, 132] width 544 height 265
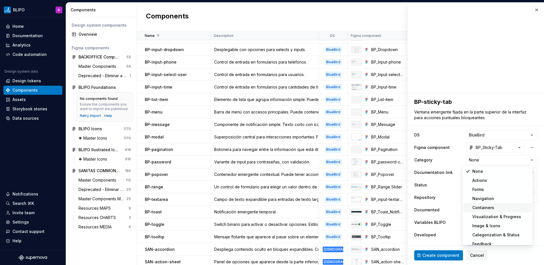
scroll to position [5, 0]
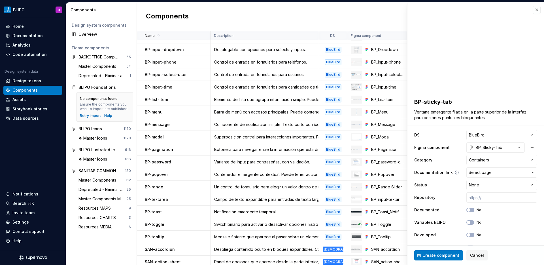
click at [495, 173] on span "Select page" at bounding box center [499, 172] width 60 height 6
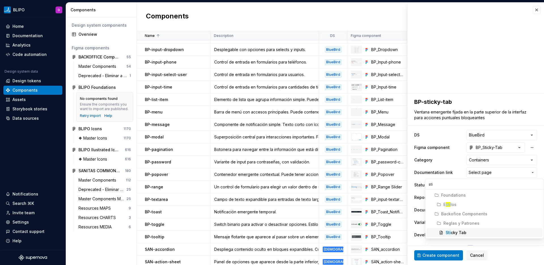
click at [453, 235] on div "Sti cky Tab" at bounding box center [456, 233] width 21 height 6
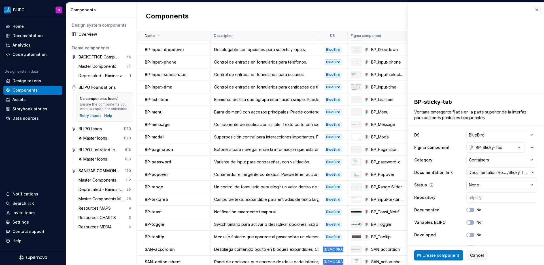
click at [484, 187] on html "BLIPO D Home Documentation Analytics Code automation Design system data Design …" at bounding box center [272, 132] width 544 height 265
click at [484, 197] on input "text" at bounding box center [501, 197] width 71 height 10
paste input "[URL]"
click at [466, 221] on icon "button" at bounding box center [468, 221] width 5 height 3
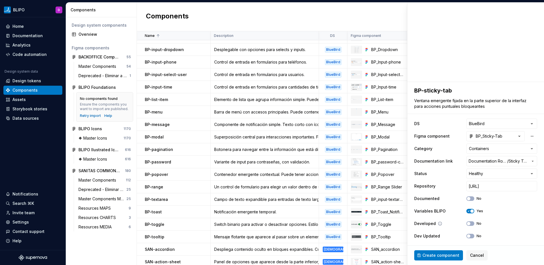
scroll to position [12, 0]
click at [468, 223] on button "No" at bounding box center [470, 223] width 8 height 5
click at [466, 237] on button "No" at bounding box center [470, 235] width 8 height 5
click at [448, 255] on span "Create component" at bounding box center [441, 255] width 37 height 6
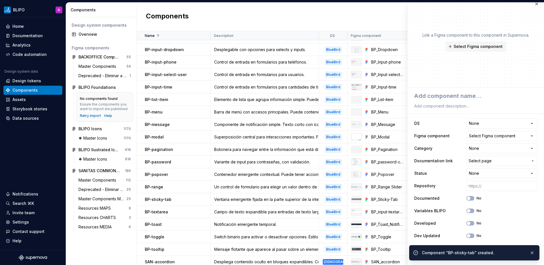
scroll to position [6, 0]
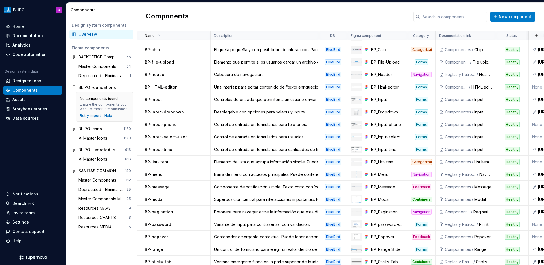
scroll to position [84, 0]
click at [507, 18] on span "New component" at bounding box center [515, 17] width 33 height 6
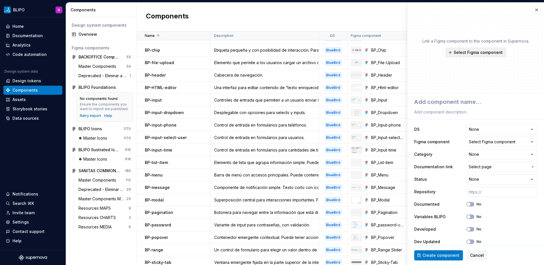
click at [474, 51] on span "Select Figma component" at bounding box center [478, 53] width 49 height 6
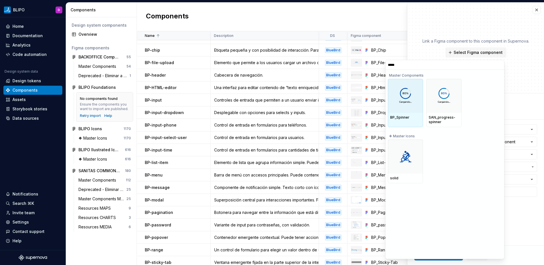
click at [401, 108] on div at bounding box center [405, 96] width 35 height 34
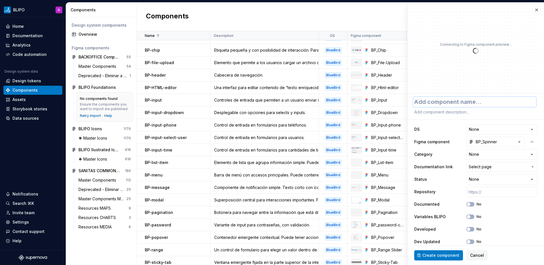
click at [453, 105] on textarea at bounding box center [474, 102] width 123 height 10
click at [465, 112] on textarea at bounding box center [474, 112] width 123 height 8
paste textarea "indicador visual de que hay un proceso en marcha en segundo plano pero la inter…"
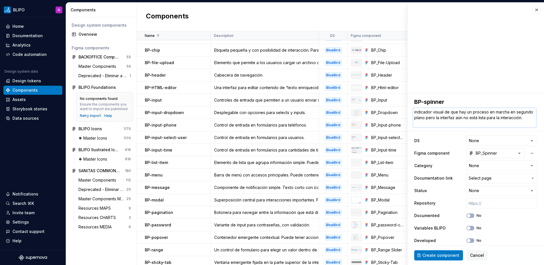
click at [415, 113] on textarea "indicador visual de que hay un proceso en marcha en segundo plano pero la inter…" at bounding box center [474, 117] width 123 height 19
click at [487, 143] on html "BLIPO D Home Documentation Analytics Code automation Design system data Design …" at bounding box center [272, 132] width 544 height 265
click at [490, 166] on html "BLIPO D Home Documentation Analytics Code automation Design system data Design …" at bounding box center [272, 132] width 544 height 265
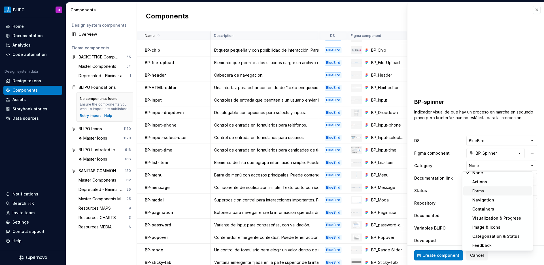
scroll to position [5, 0]
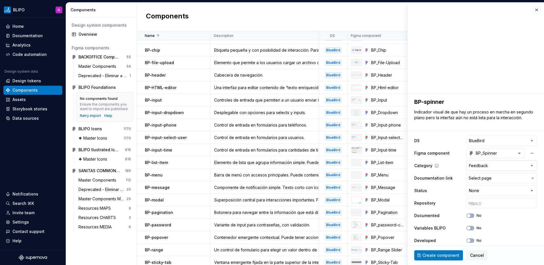
click at [493, 165] on html "BLIPO D Home Documentation Analytics Code automation Design system data Design …" at bounding box center [272, 132] width 544 height 265
click at [494, 175] on span "Select page" at bounding box center [499, 178] width 60 height 6
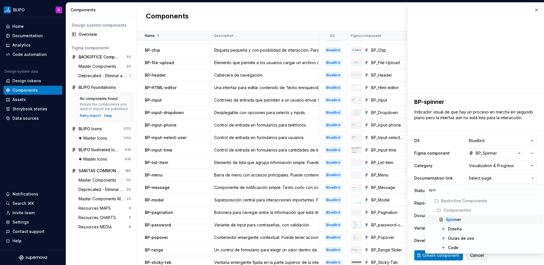
click at [465, 219] on div "Spin ner" at bounding box center [493, 220] width 95 height 6
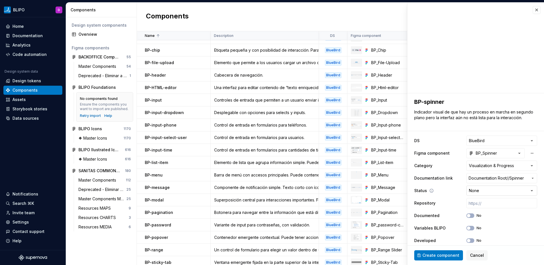
click at [507, 193] on html "BLIPO D Home Documentation Analytics Code automation Design system data Design …" at bounding box center [272, 132] width 544 height 265
click at [486, 204] on input "text" at bounding box center [501, 203] width 71 height 10
paste input "[URL]"
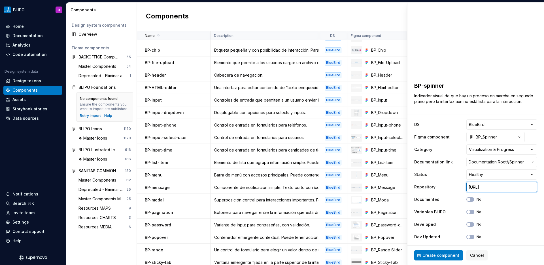
scroll to position [17, 0]
click at [468, 211] on button "No" at bounding box center [470, 210] width 8 height 5
click at [467, 225] on button "No" at bounding box center [470, 223] width 8 height 5
click at [467, 235] on span "button" at bounding box center [468, 235] width 3 height 3
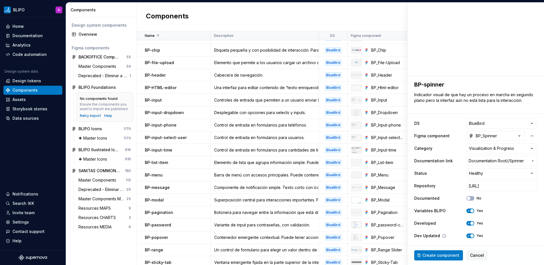
click at [470, 235] on span "button" at bounding box center [471, 235] width 3 height 3
click at [450, 256] on ul "Importing data — we'll tell you when it's done!" at bounding box center [474, 260] width 139 height 9
click at [444, 257] on ul "Importing data — we'll tell you when it's done!" at bounding box center [474, 260] width 139 height 9
click at [440, 256] on ul "Importing data — we'll tell you when it's done!" at bounding box center [474, 260] width 139 height 9
click at [434, 254] on span "Create component" at bounding box center [441, 255] width 37 height 6
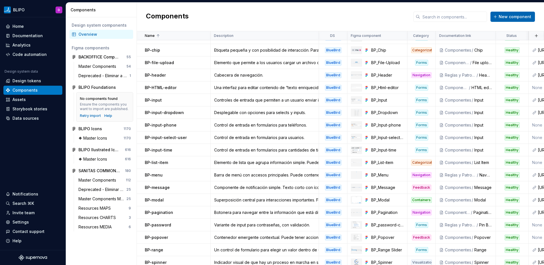
click at [509, 16] on span "New component" at bounding box center [515, 17] width 33 height 6
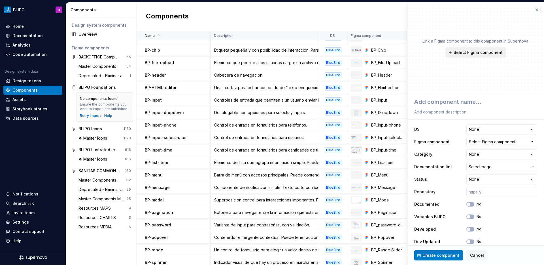
click at [486, 52] on span "Select Figma component" at bounding box center [478, 53] width 49 height 6
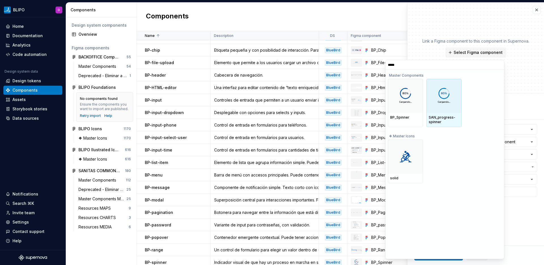
click at [446, 107] on div at bounding box center [444, 96] width 35 height 34
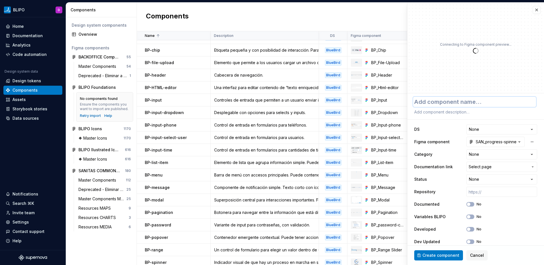
click at [444, 101] on textarea at bounding box center [474, 102] width 123 height 10
click at [430, 114] on textarea at bounding box center [474, 112] width 123 height 8
paste textarea "Library"
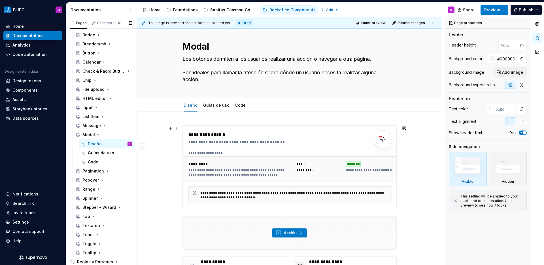
scroll to position [8, 0]
type textarea "*"
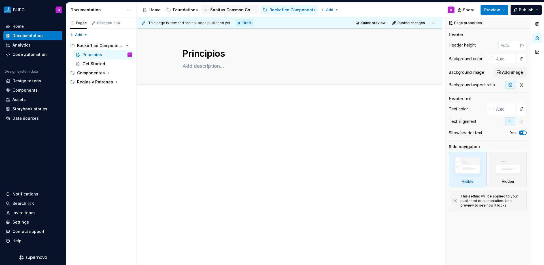
click at [233, 10] on div "Sanitas Common Components" at bounding box center [233, 10] width 47 height 6
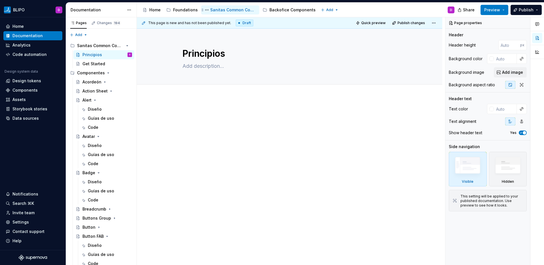
click at [253, 11] on div "Sanitas Common Components" at bounding box center [233, 10] width 47 height 6
click at [205, 10] on button "Page tree" at bounding box center [206, 10] width 7 height 7
type textarea "*"
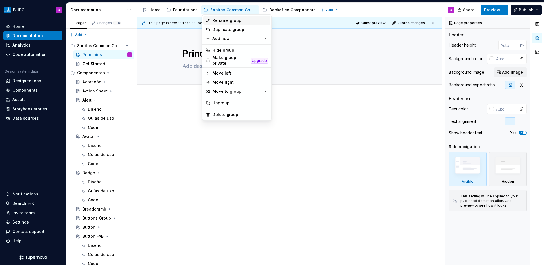
click at [217, 22] on div "Rename group" at bounding box center [241, 21] width 56 height 6
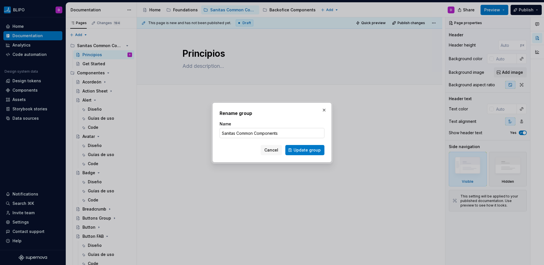
click at [264, 134] on input "Sanitas Common Components" at bounding box center [272, 133] width 105 height 10
type input "Sanitas Common"
drag, startPoint x: 320, startPoint y: 153, endPoint x: 322, endPoint y: 149, distance: 4.8
click at [320, 153] on button "Update group" at bounding box center [304, 150] width 39 height 10
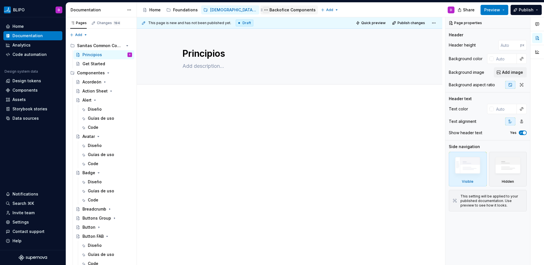
click at [263, 10] on button "Page tree" at bounding box center [266, 10] width 7 height 7
type textarea "*"
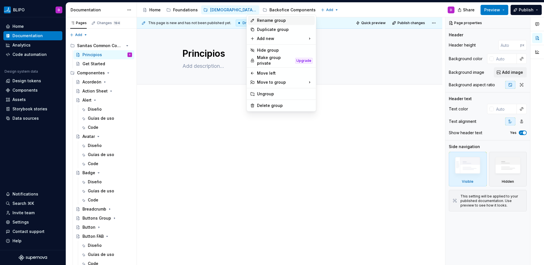
click at [285, 23] on div "Rename group" at bounding box center [285, 21] width 56 height 6
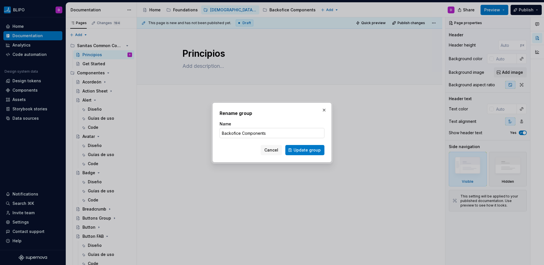
click at [260, 134] on input "Backofice Components" at bounding box center [272, 133] width 105 height 10
click at [249, 134] on input "Backofice Library" at bounding box center [272, 133] width 105 height 10
type input "Backofice Library"
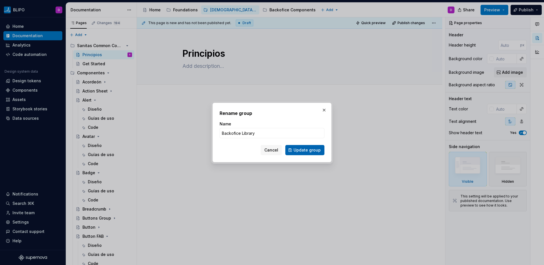
click at [300, 150] on span "Update group" at bounding box center [307, 150] width 27 height 6
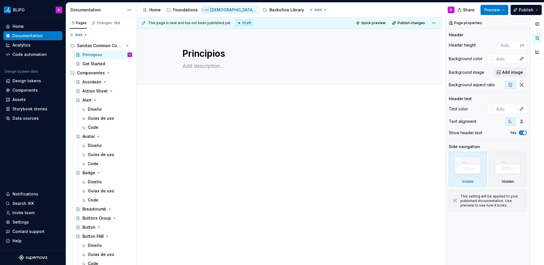
click at [205, 10] on button "Page tree" at bounding box center [206, 10] width 7 height 7
type textarea "*"
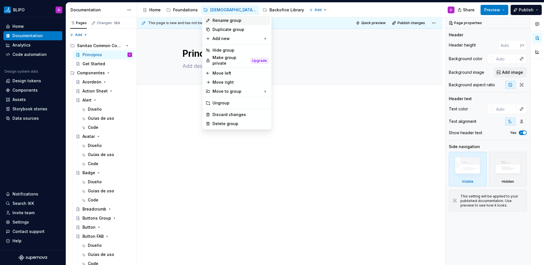
click at [223, 22] on div "Rename group" at bounding box center [241, 21] width 56 height 6
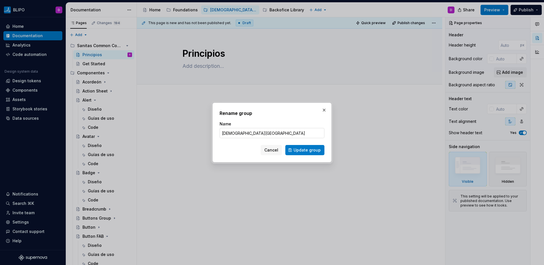
click at [251, 135] on input "Sanitas Common" at bounding box center [272, 133] width 105 height 10
click at [262, 133] on input "Sanitas Common" at bounding box center [272, 133] width 105 height 10
click at [232, 134] on input "Sanitas Common Library" at bounding box center [272, 133] width 105 height 10
type input "Common Library"
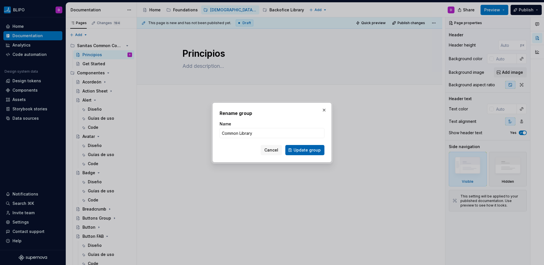
click at [304, 150] on span "Update group" at bounding box center [307, 150] width 27 height 6
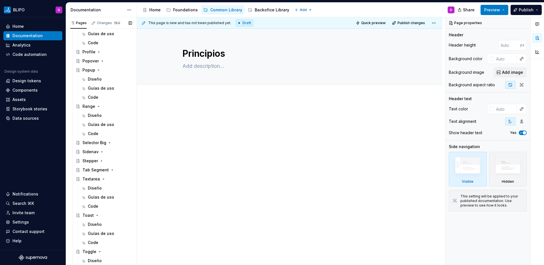
scroll to position [481, 0]
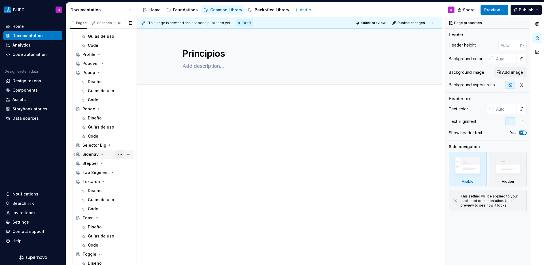
click at [117, 155] on button "Page tree" at bounding box center [120, 154] width 8 height 8
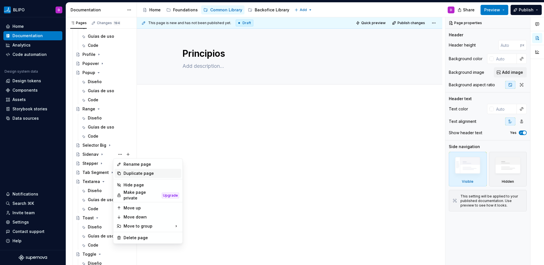
click at [135, 174] on div "Duplicate page" at bounding box center [152, 173] width 56 height 6
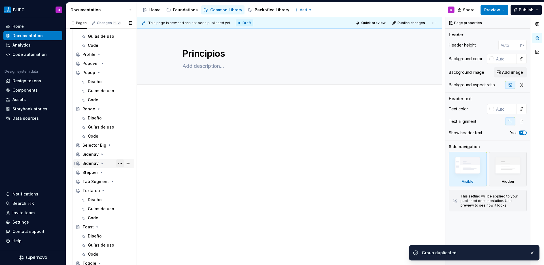
click at [116, 163] on button "Page tree" at bounding box center [120, 163] width 8 height 8
type textarea "*"
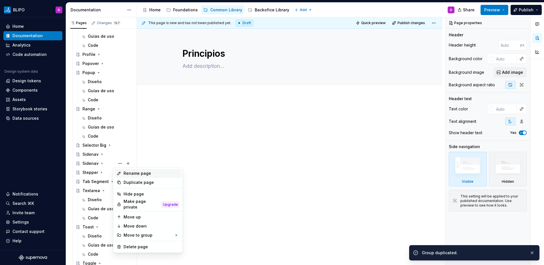
click at [132, 174] on div "Rename page" at bounding box center [152, 173] width 56 height 6
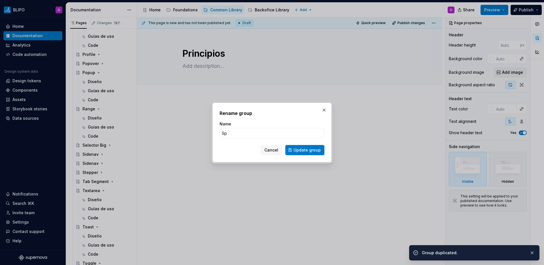
type input "Spi"
type textarea "*"
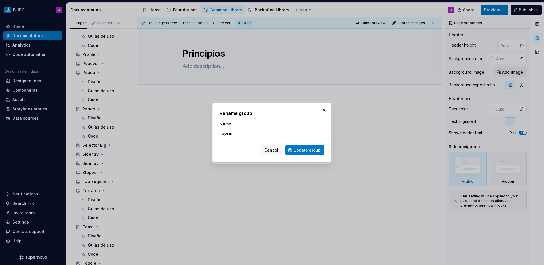
type input "Spinne"
type textarea "*"
type input "Spinner"
click at [301, 148] on span "Update group" at bounding box center [307, 150] width 27 height 6
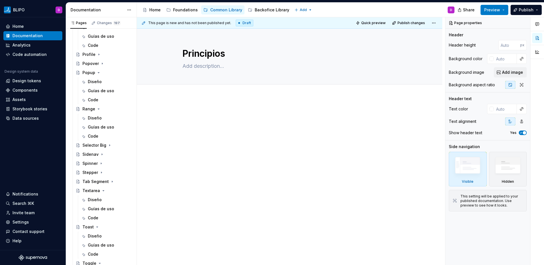
type textarea "*"
